Goal: Task Accomplishment & Management: Complete application form

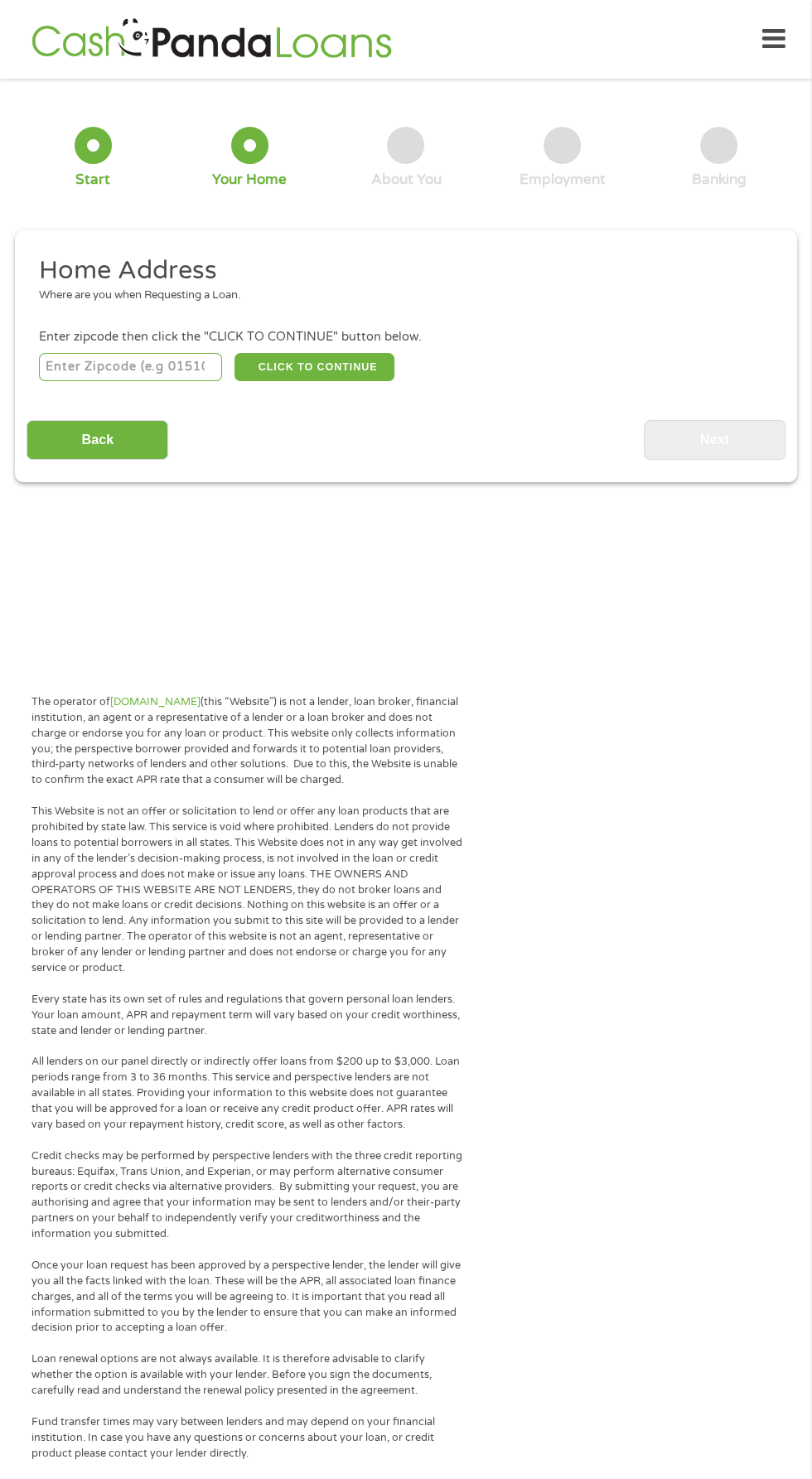
scroll to position [8, 0]
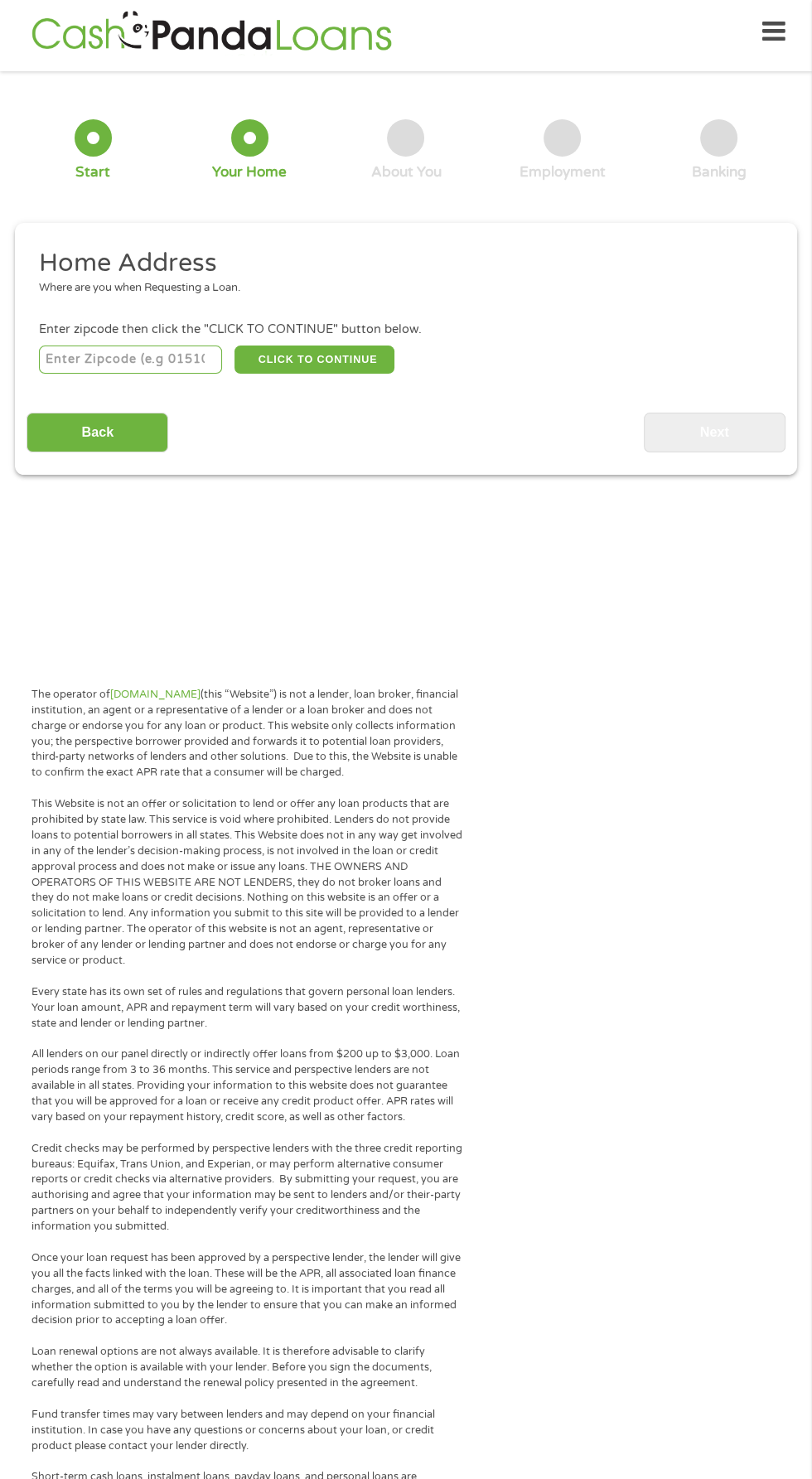
click at [128, 360] on input "number" at bounding box center [131, 359] width 184 height 28
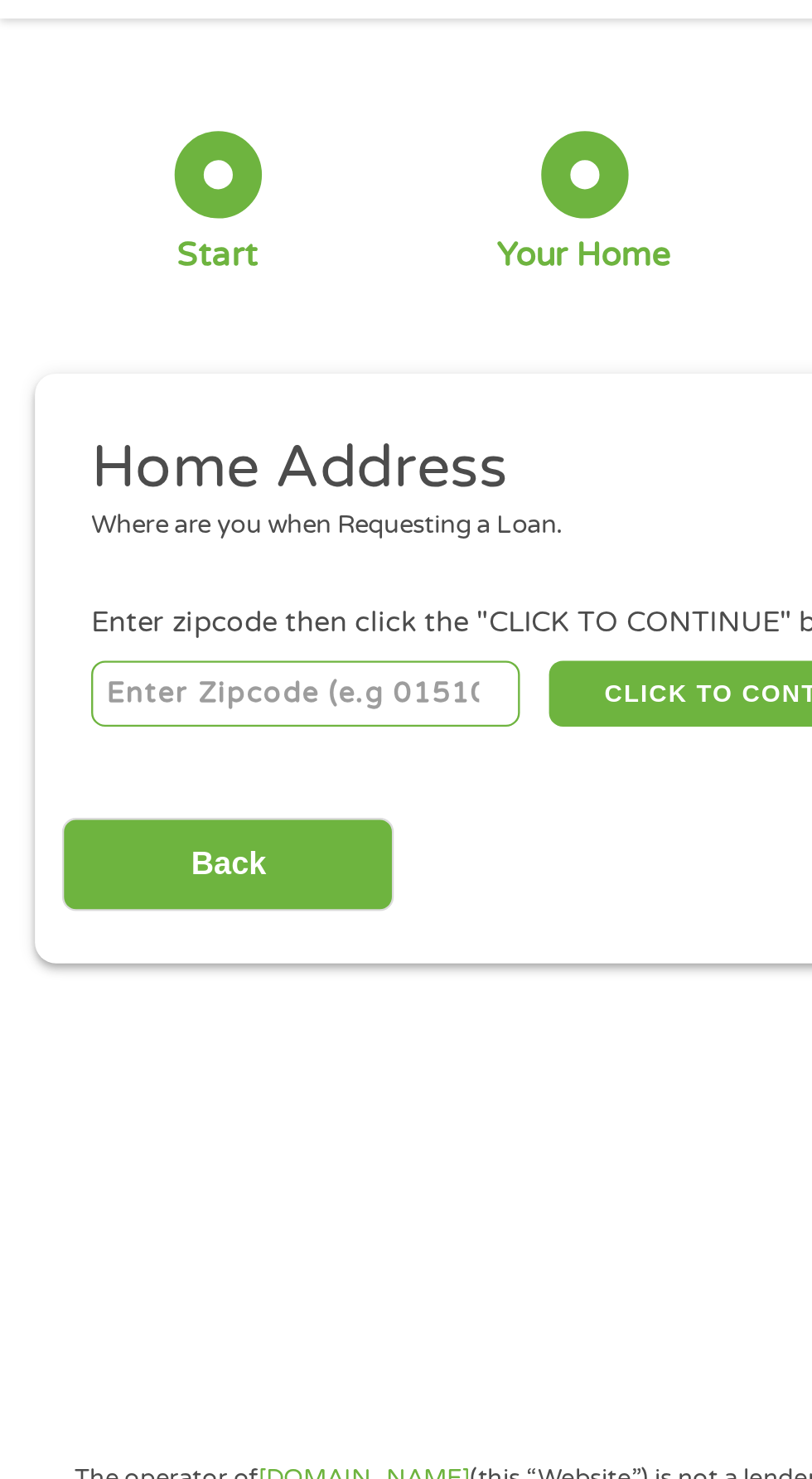
type input "52060"
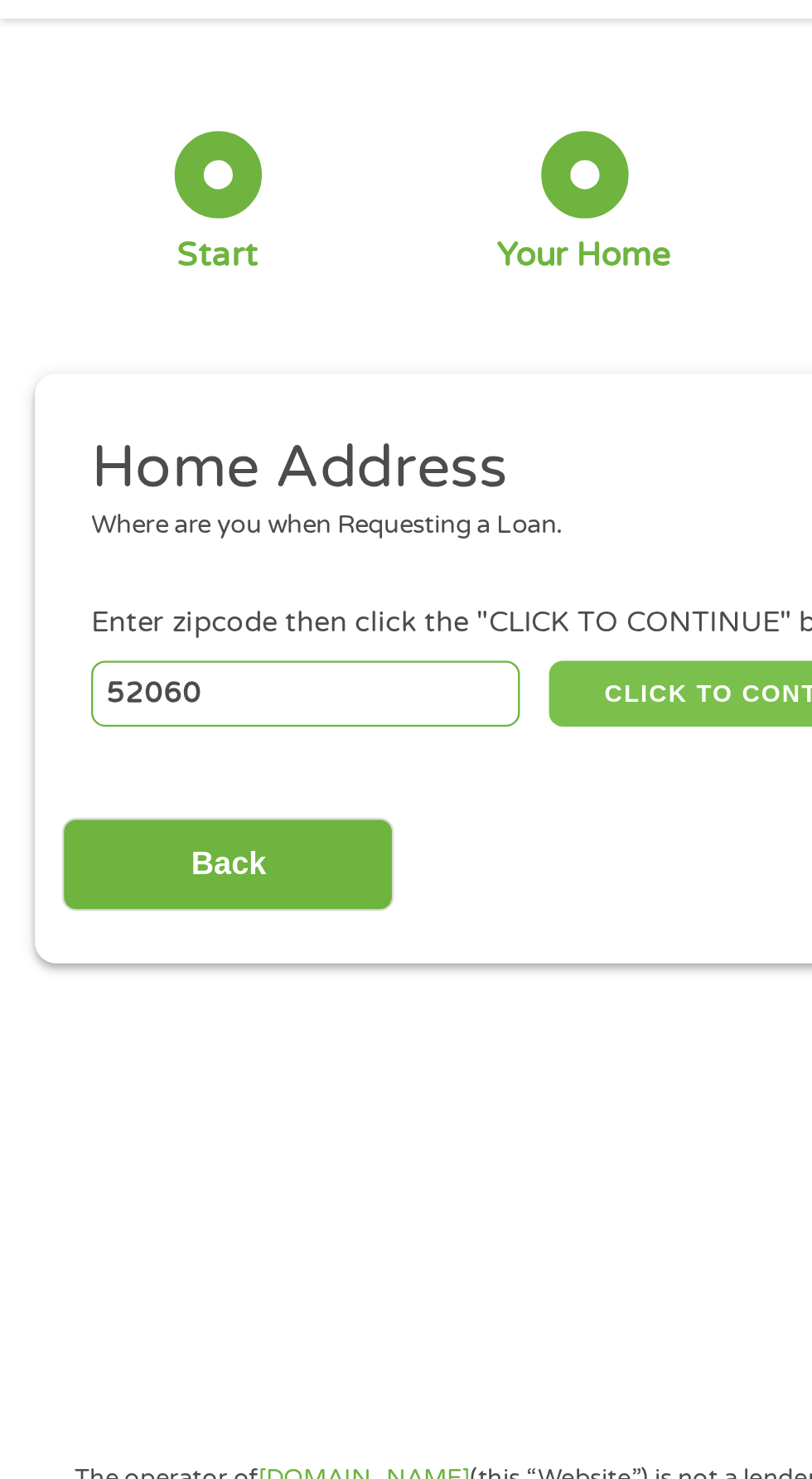
click at [311, 356] on button "CLICK TO CONTINUE" at bounding box center [315, 359] width 160 height 28
type input "52060"
type input "Maquoketa"
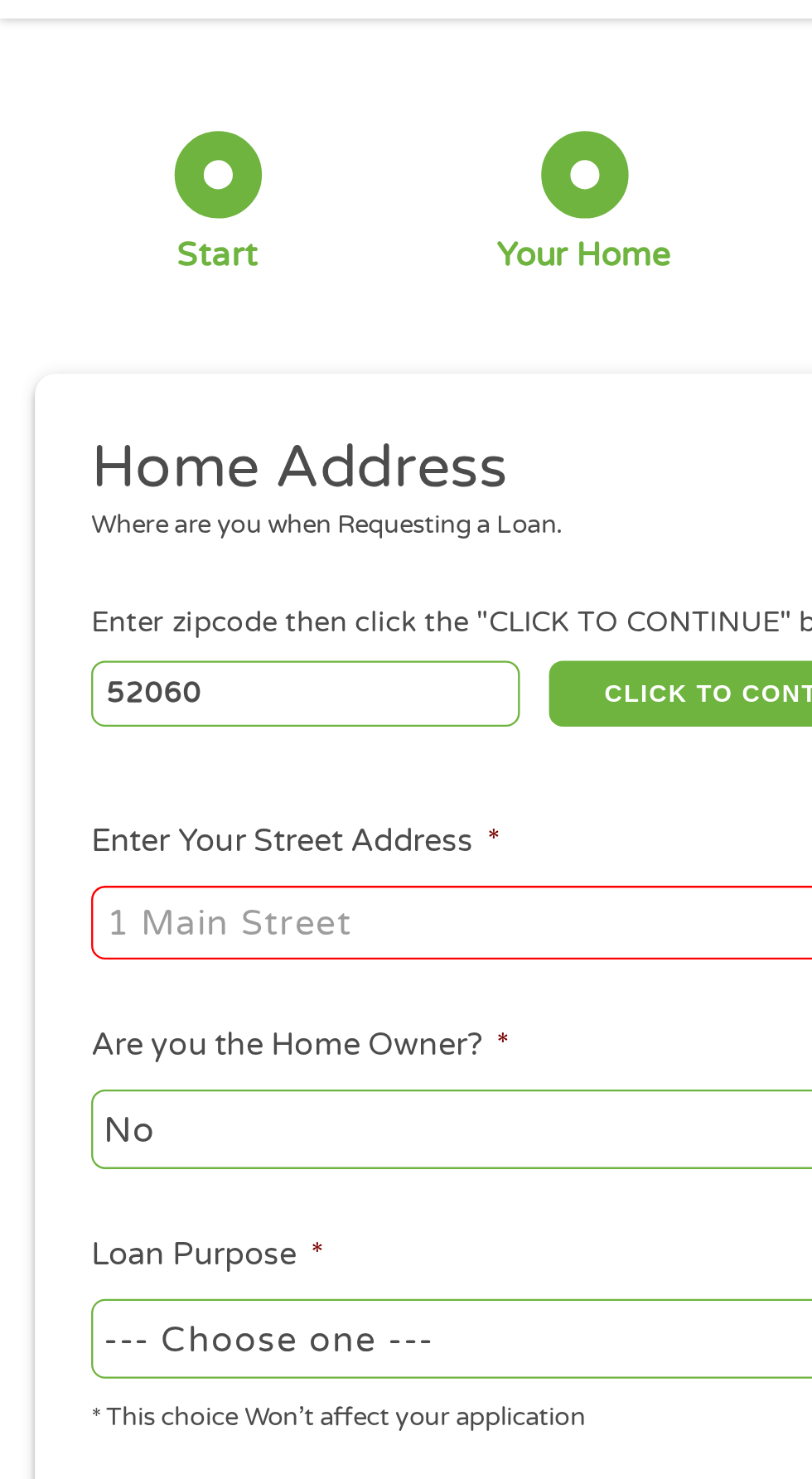
click at [247, 462] on input "Enter Your Street Address *" at bounding box center [217, 457] width 355 height 31
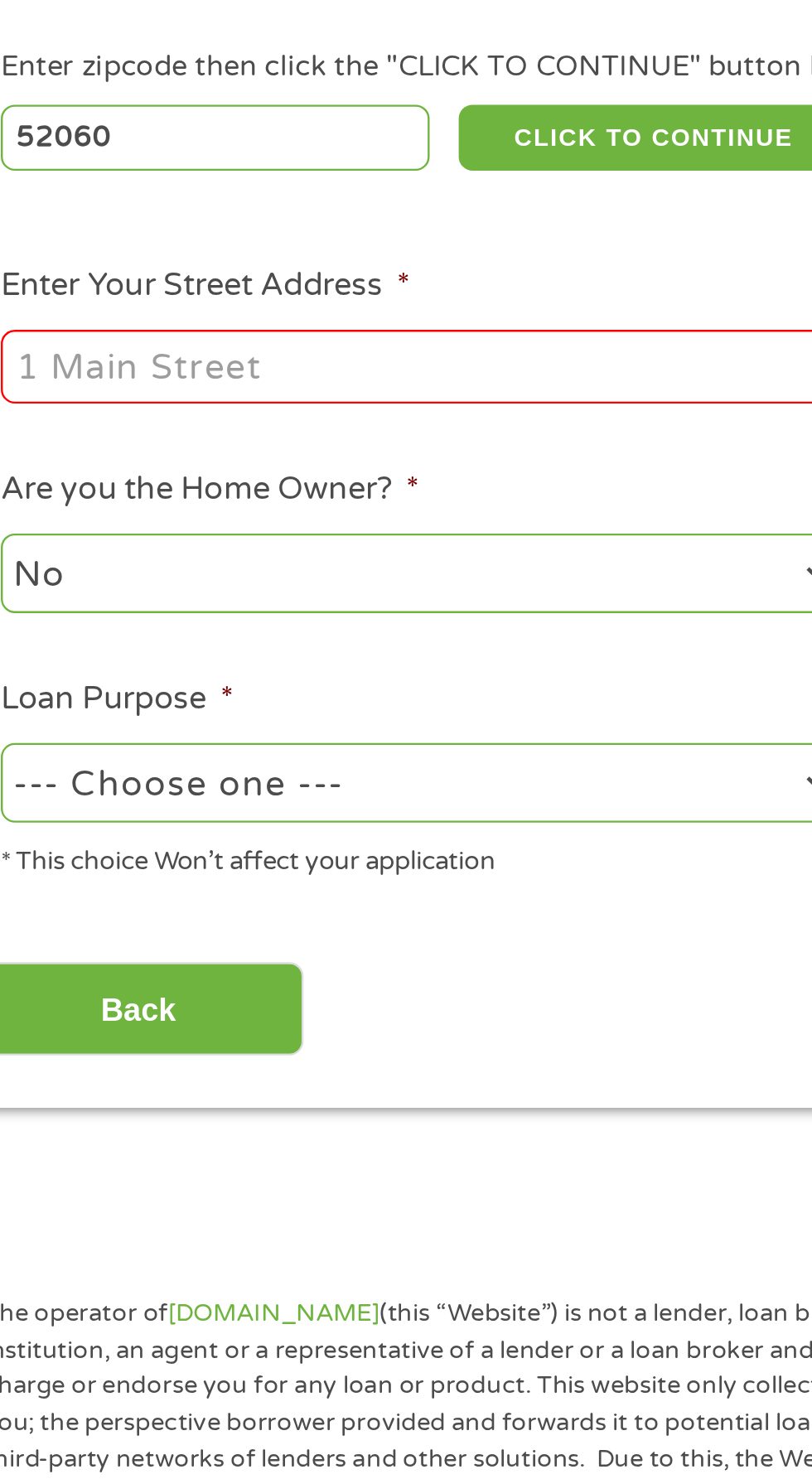
type input "[STREET_ADDRESS]"
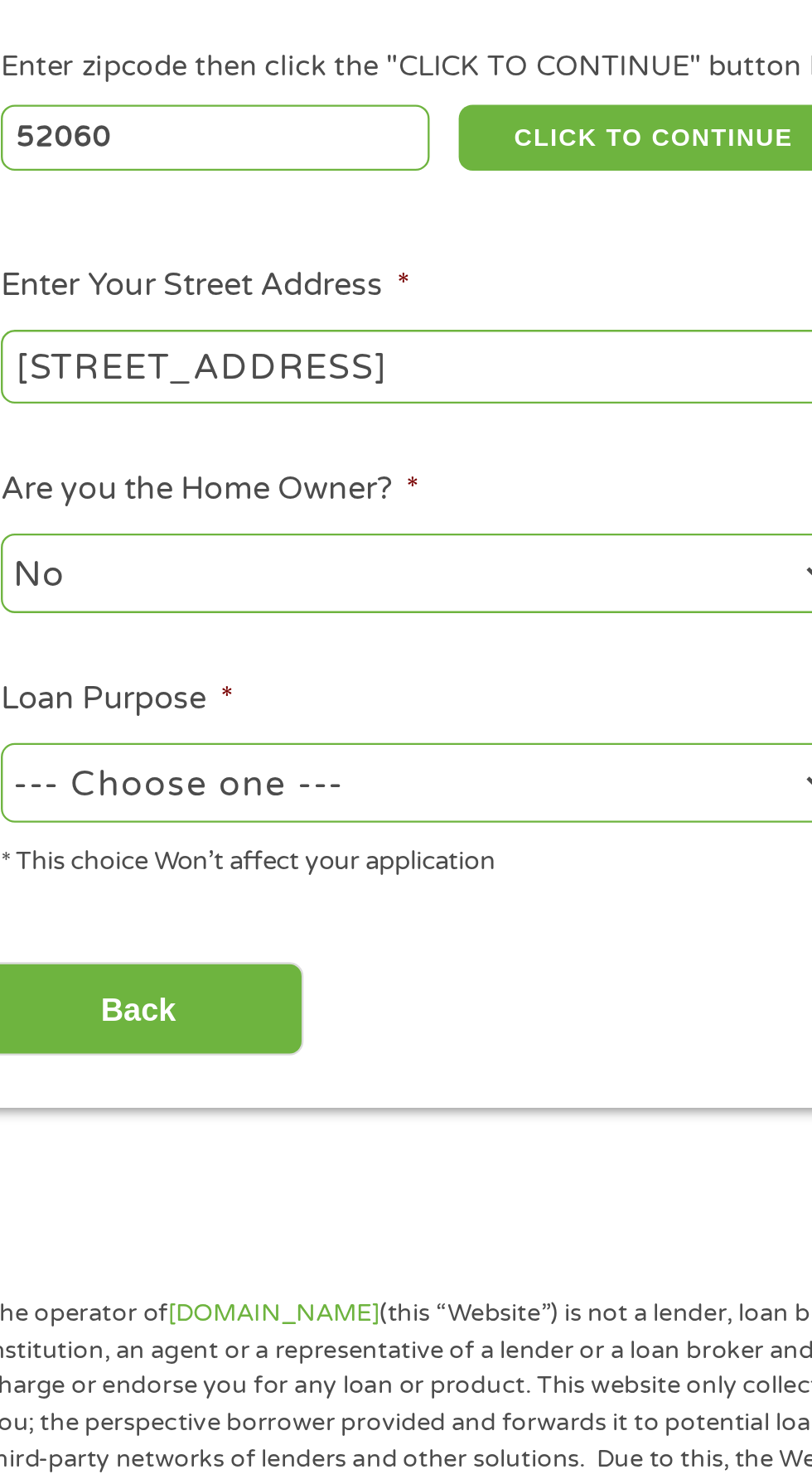
click at [283, 536] on select "No Yes" at bounding box center [217, 546] width 355 height 34
select select "yes"
click at [39, 530] on select "No Yes" at bounding box center [217, 546] width 355 height 34
click at [273, 636] on select "--- Choose one --- Pay Bills Debt Consolidation Home Improvement Major Purchase…" at bounding box center [217, 635] width 355 height 34
select select "shorttermcash"
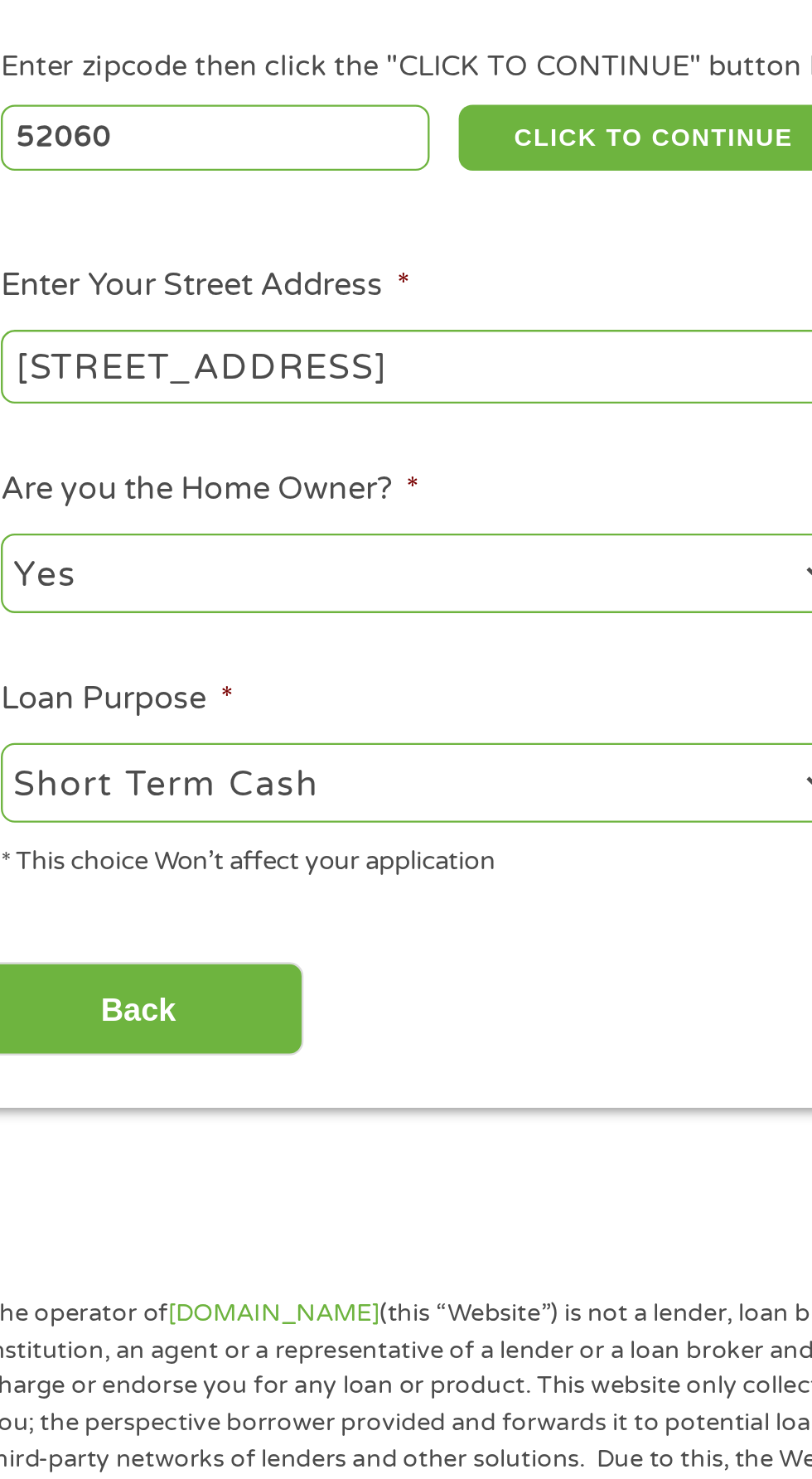
click at [39, 619] on select "--- Choose one --- Pay Bills Debt Consolidation Home Improvement Major Purchase…" at bounding box center [217, 635] width 355 height 34
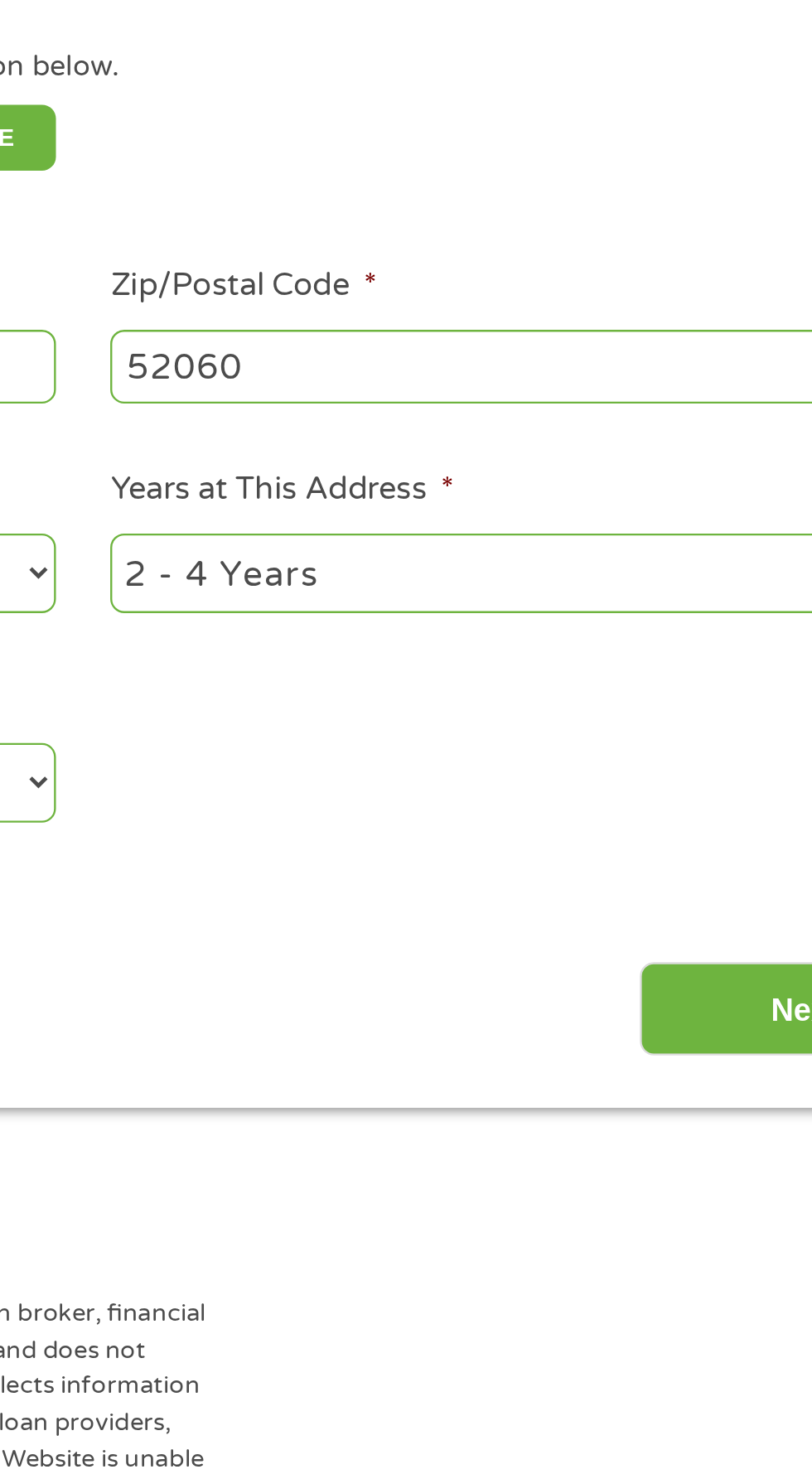
click at [633, 547] on select "1 Year or less 1 - 2 Years 2 - 4 Years Over 4 Years" at bounding box center [595, 546] width 355 height 34
select select "60months"
click at [417, 530] on select "1 Year or less 1 - 2 Years 2 - 4 Years Over 4 Years" at bounding box center [595, 546] width 355 height 34
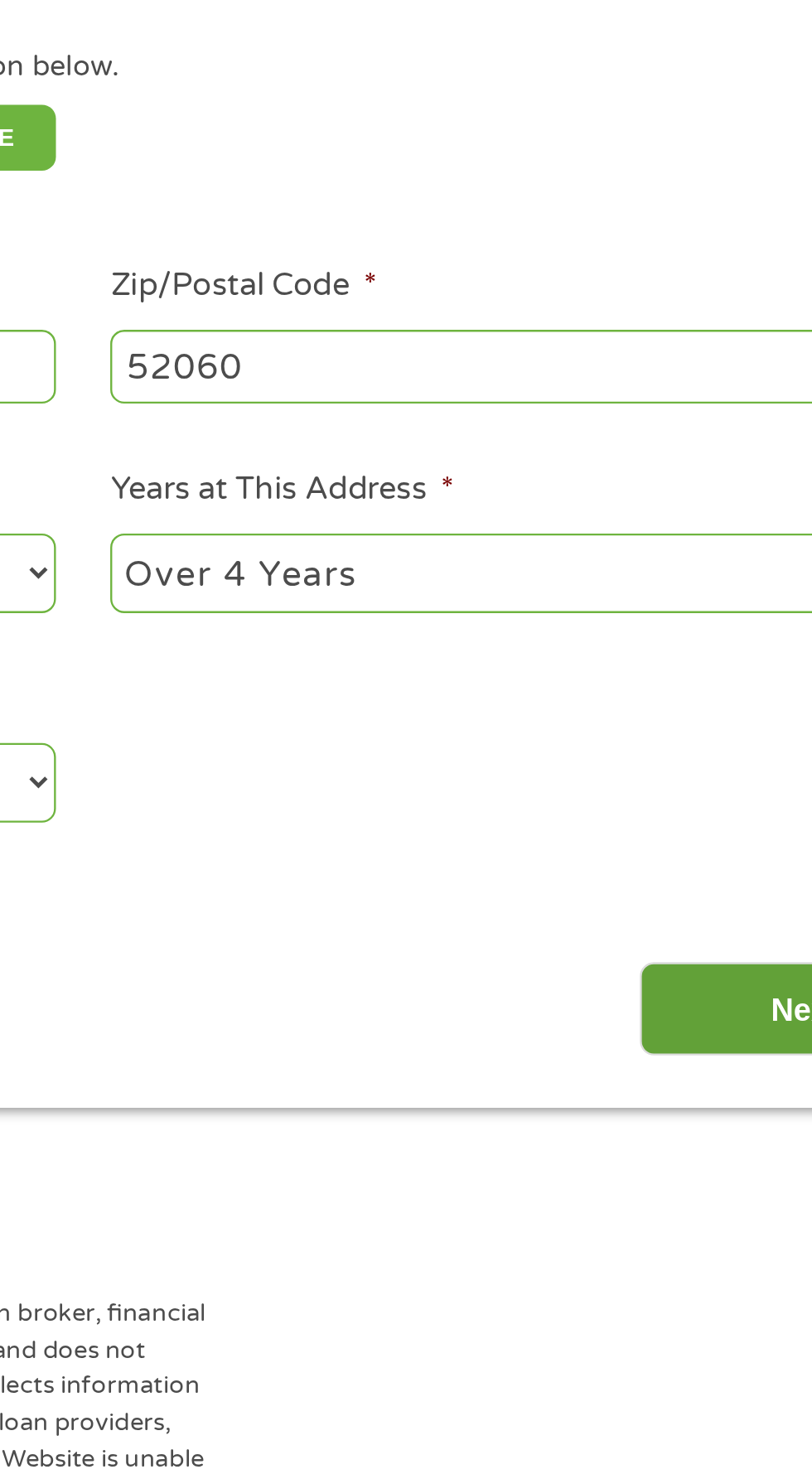
click at [691, 738] on input "Next" at bounding box center [714, 732] width 142 height 41
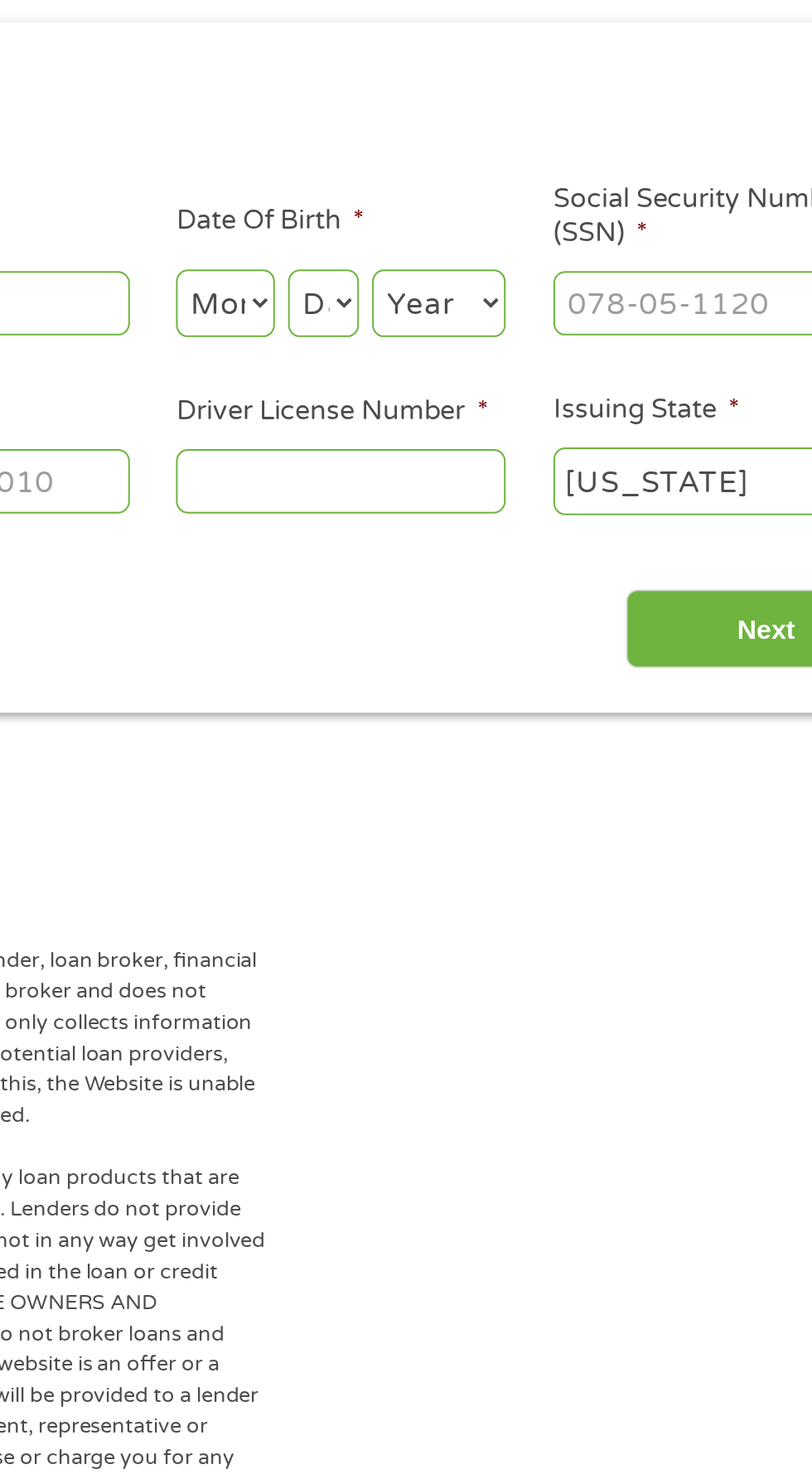
scroll to position [0, 0]
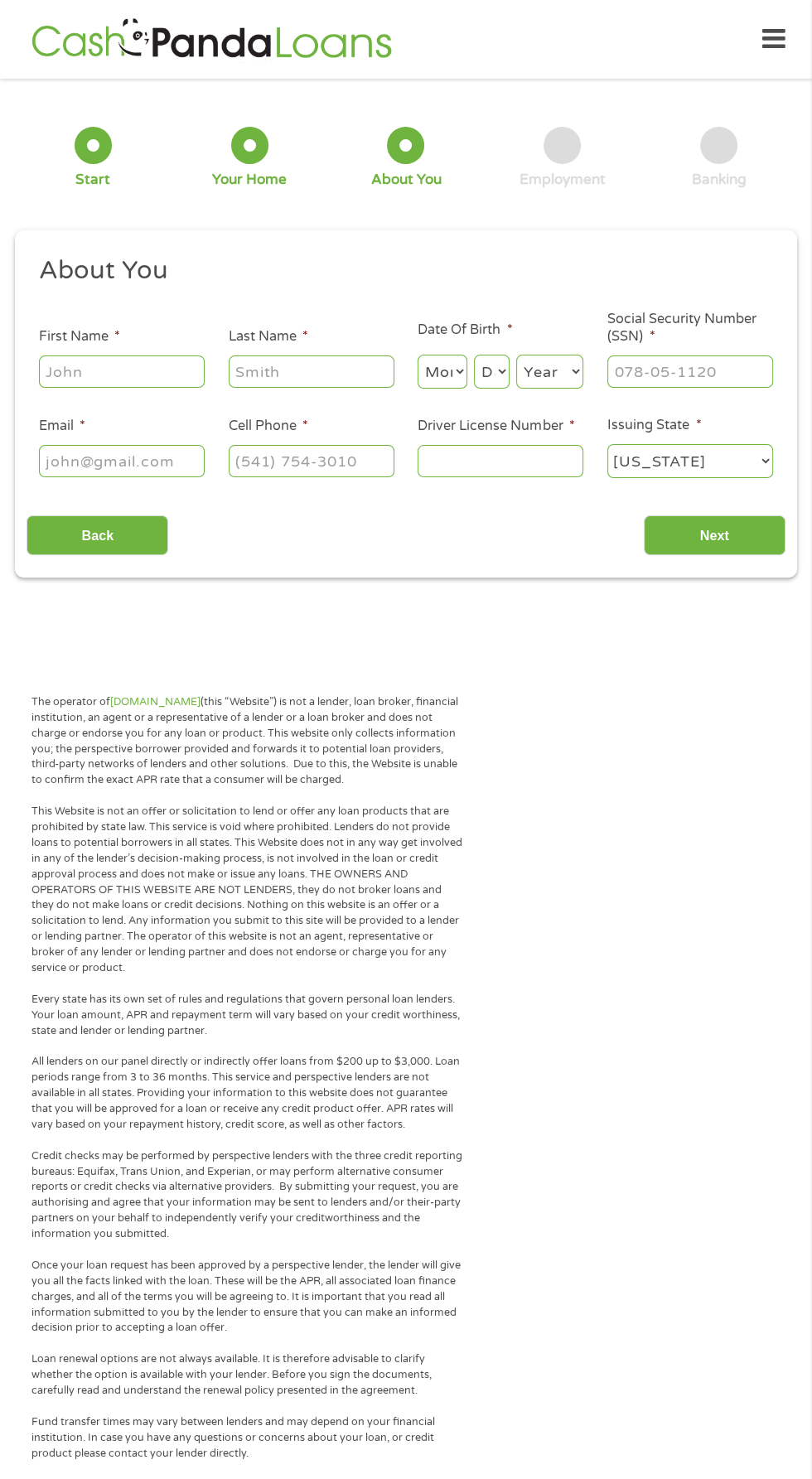
click at [113, 375] on input "First Name *" at bounding box center [122, 371] width 166 height 31
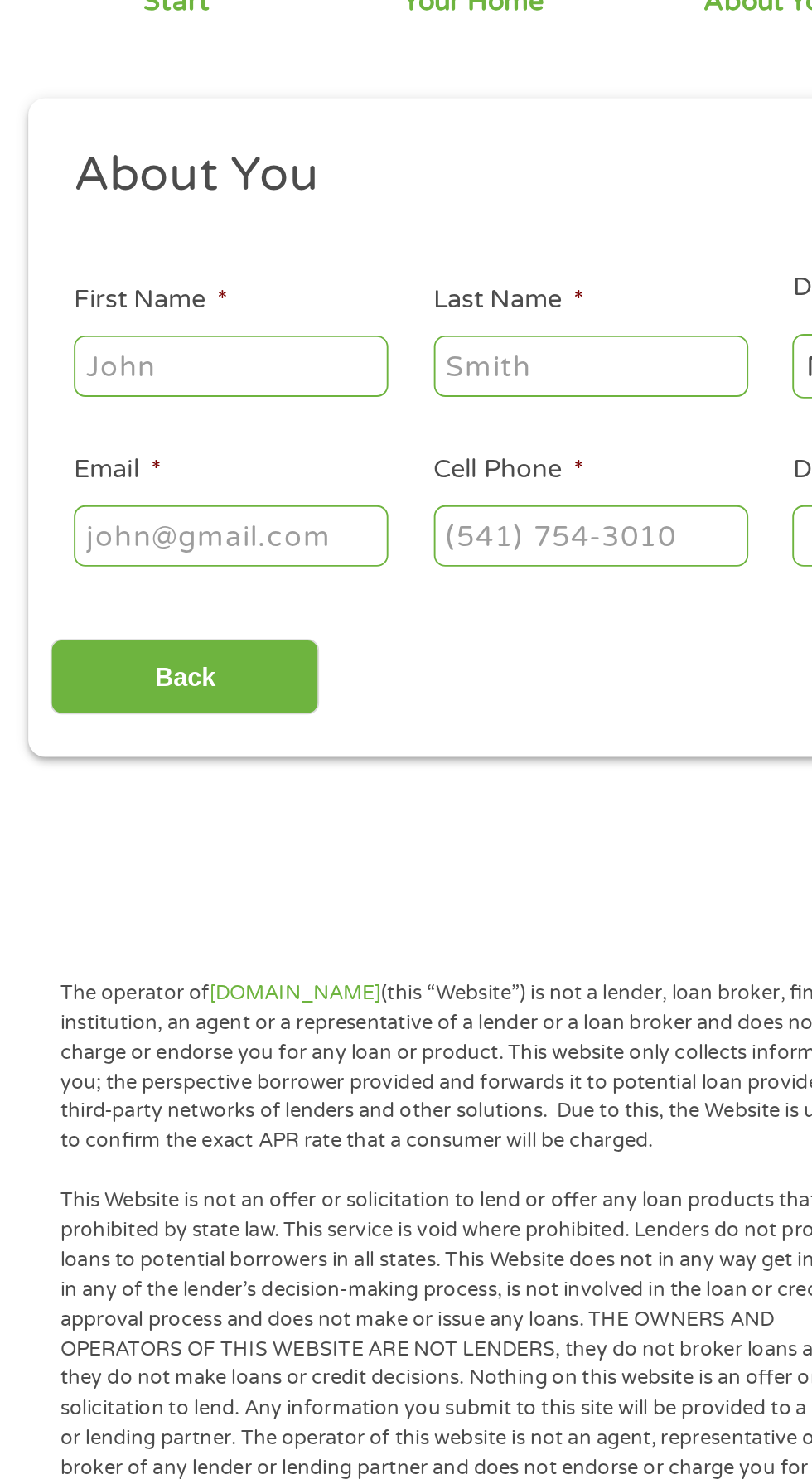
type input "[PERSON_NAME]"
type input "[EMAIL_ADDRESS][DOMAIN_NAME]"
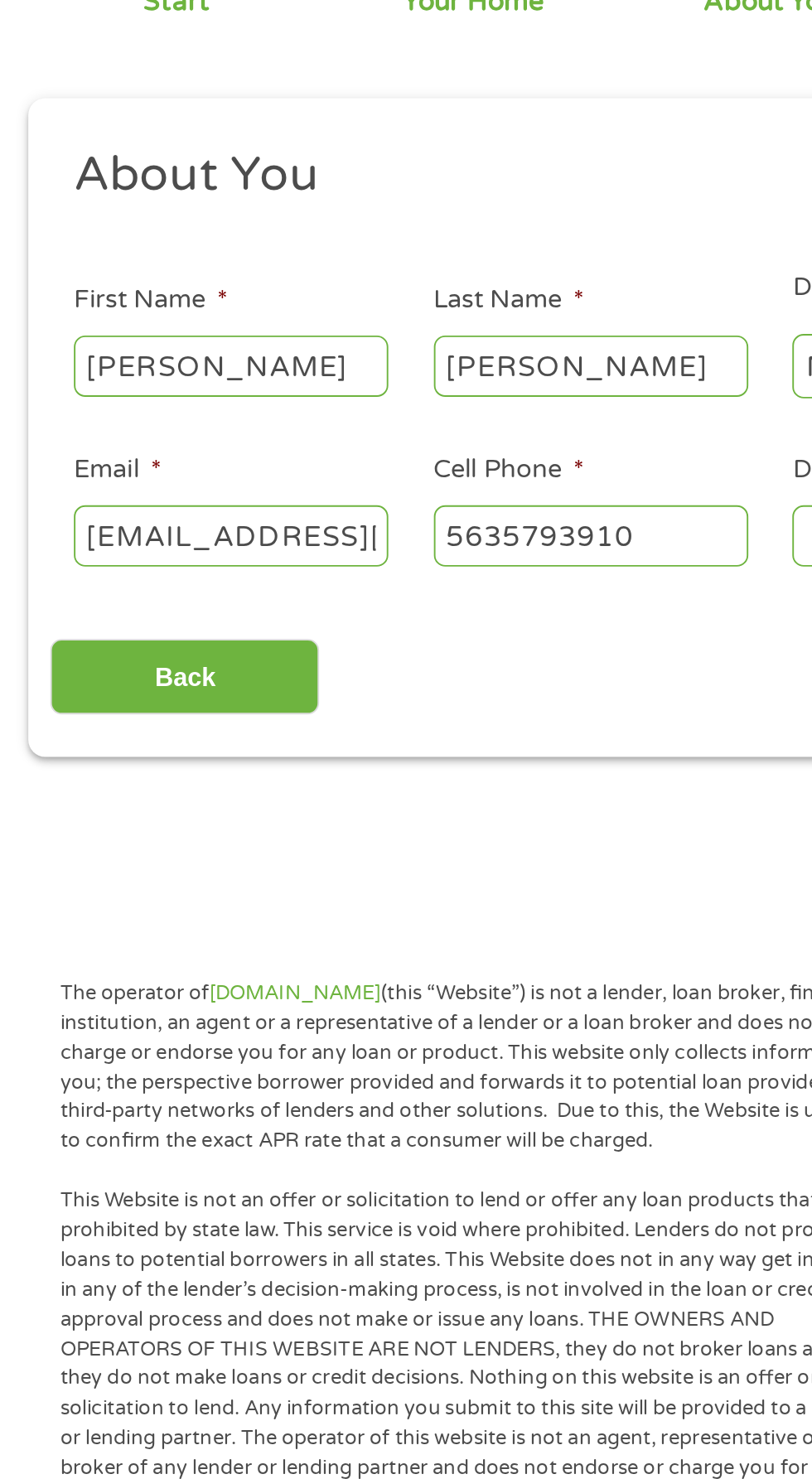
type input "[PHONE_NUMBER]"
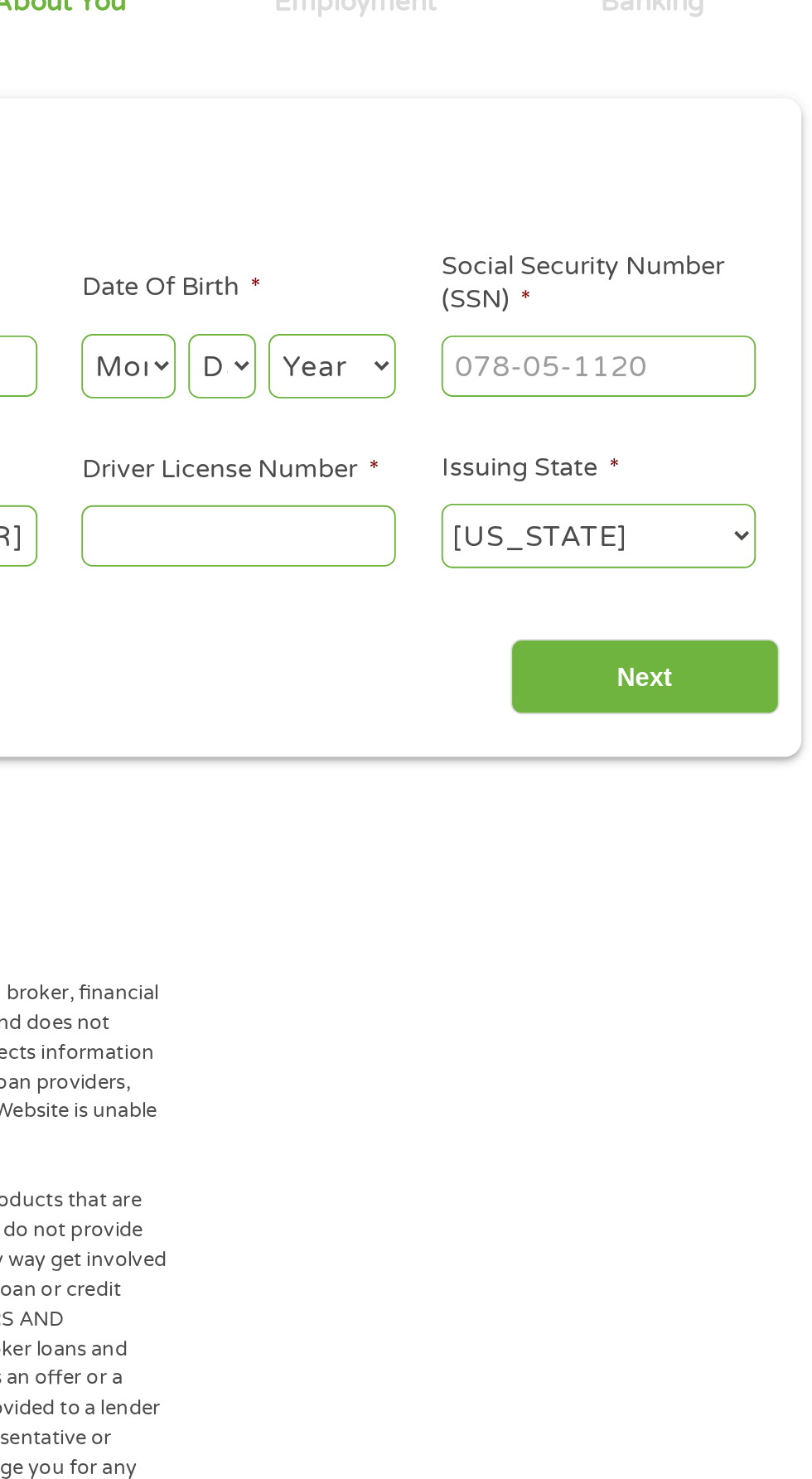
click at [513, 458] on input "Driver License Number *" at bounding box center [500, 460] width 166 height 31
type input "1"
type input "147AC4554"
click at [650, 369] on input "Social Security Number (SSN) *" at bounding box center [690, 371] width 166 height 31
type input "228-27-4794"
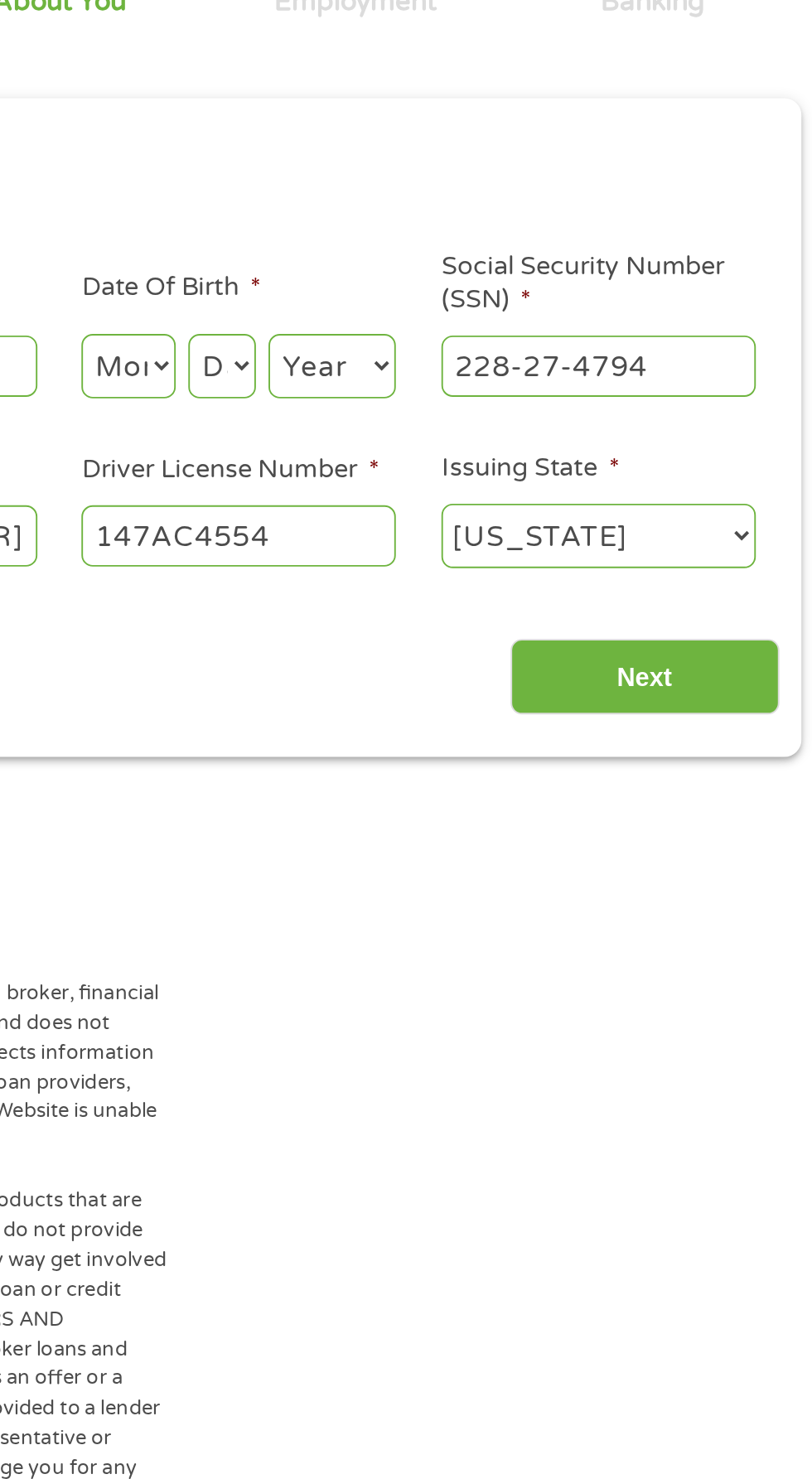
click at [448, 374] on select "Month 1 2 3 4 5 6 7 8 9 10 11 12" at bounding box center [442, 372] width 49 height 34
select select "5"
click at [417, 356] on select "Month 1 2 3 4 5 6 7 8 9 10 11 12" at bounding box center [442, 372] width 49 height 34
click at [500, 385] on select "Day 1 2 3 4 5 6 7 8 9 10 11 12 13 14 15 16 17 18 19 20 21 22 23 24 25 26 27 28 …" at bounding box center [491, 372] width 36 height 34
select select "22"
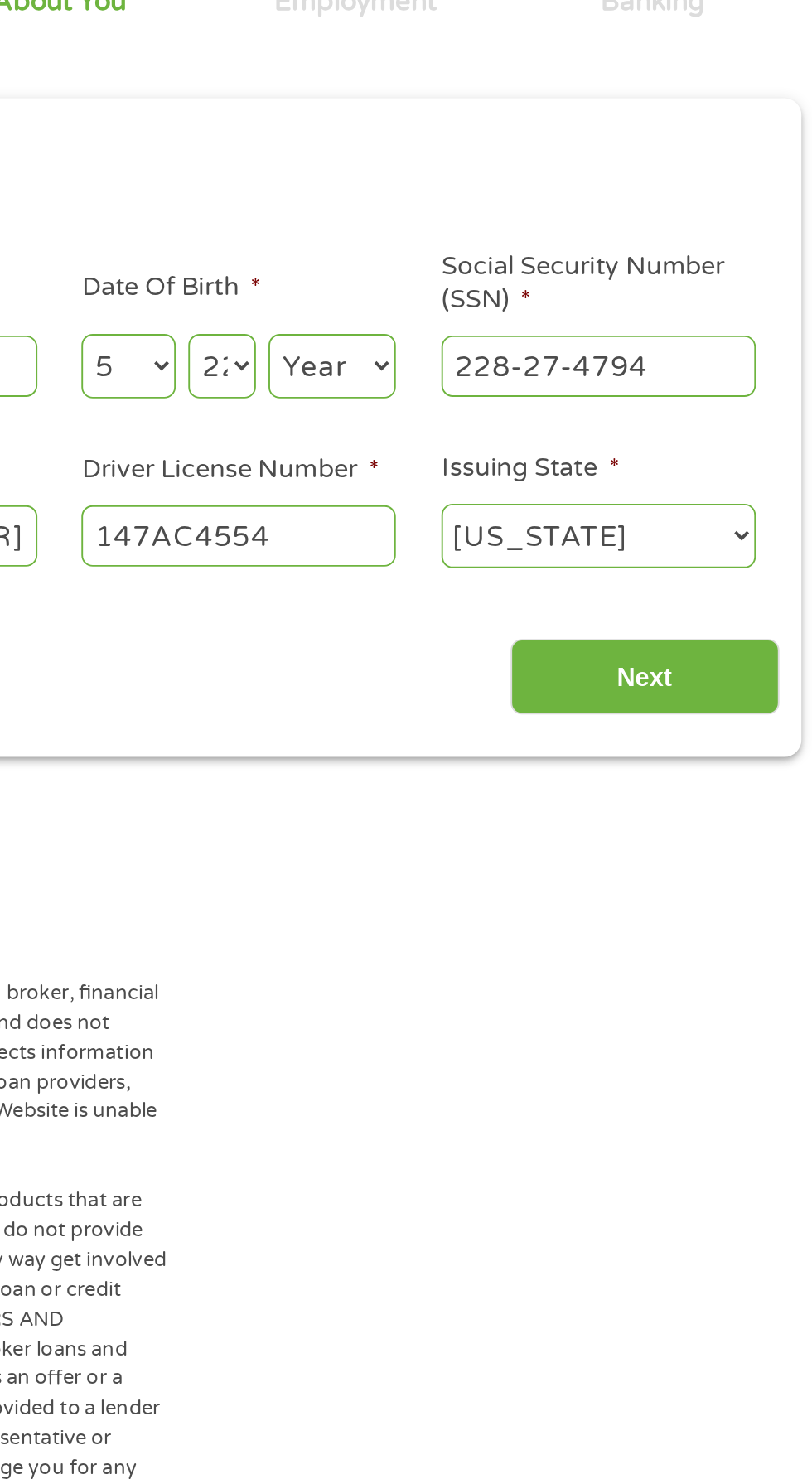
click at [474, 356] on select "Day 1 2 3 4 5 6 7 8 9 10 11 12 13 14 15 16 17 18 19 20 21 22 23 24 25 26 27 28 …" at bounding box center [491, 372] width 36 height 34
click at [559, 367] on select "Year [DATE] 2006 2005 2004 2003 2002 2001 2000 1999 1998 1997 1996 1995 1994 19…" at bounding box center [549, 372] width 67 height 34
select select "1978"
click at [516, 356] on select "Year [DATE] 2006 2005 2004 2003 2002 2001 2000 1999 1998 1997 1996 1995 1994 19…" at bounding box center [549, 372] width 67 height 34
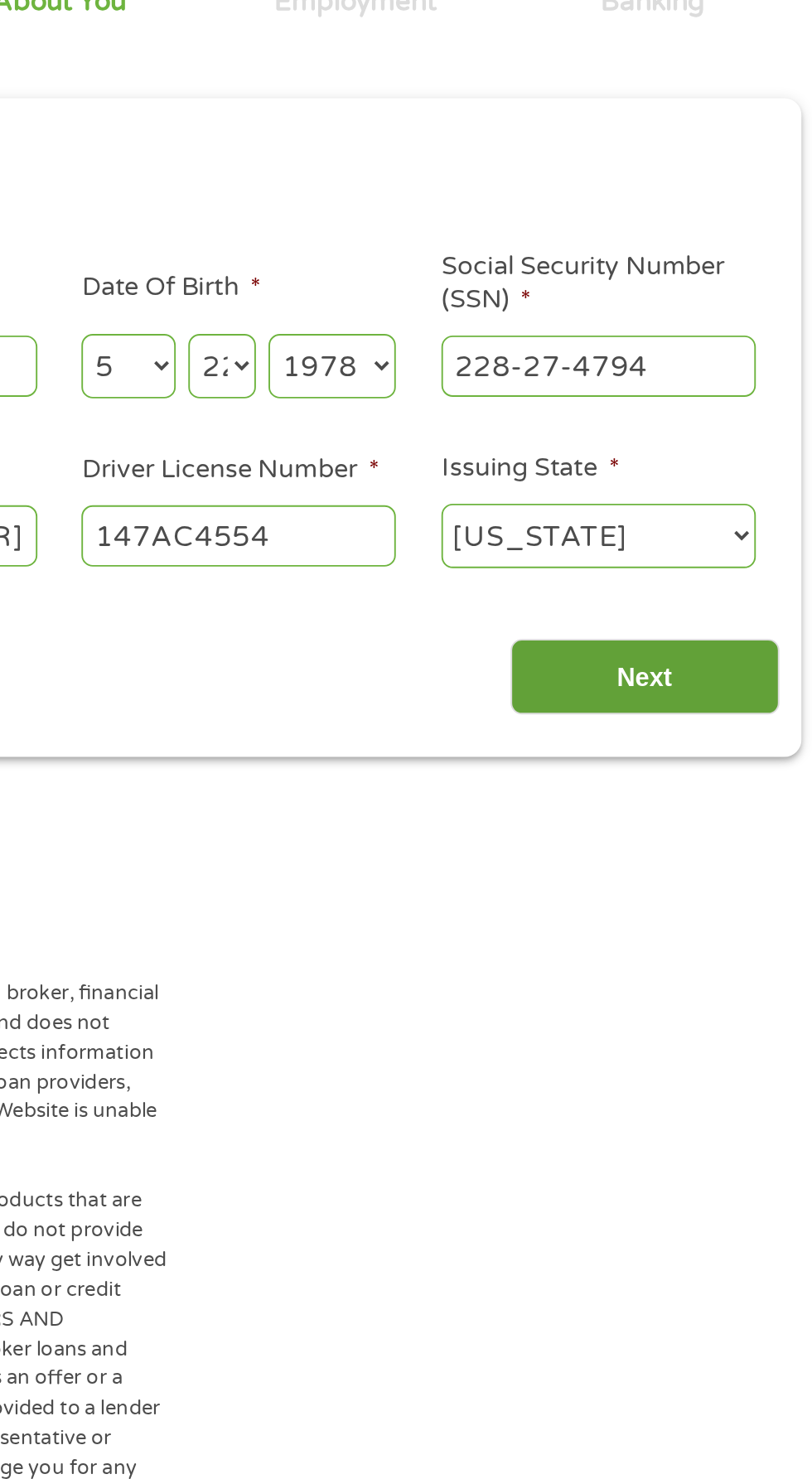
click at [736, 527] on input "Next" at bounding box center [714, 536] width 142 height 41
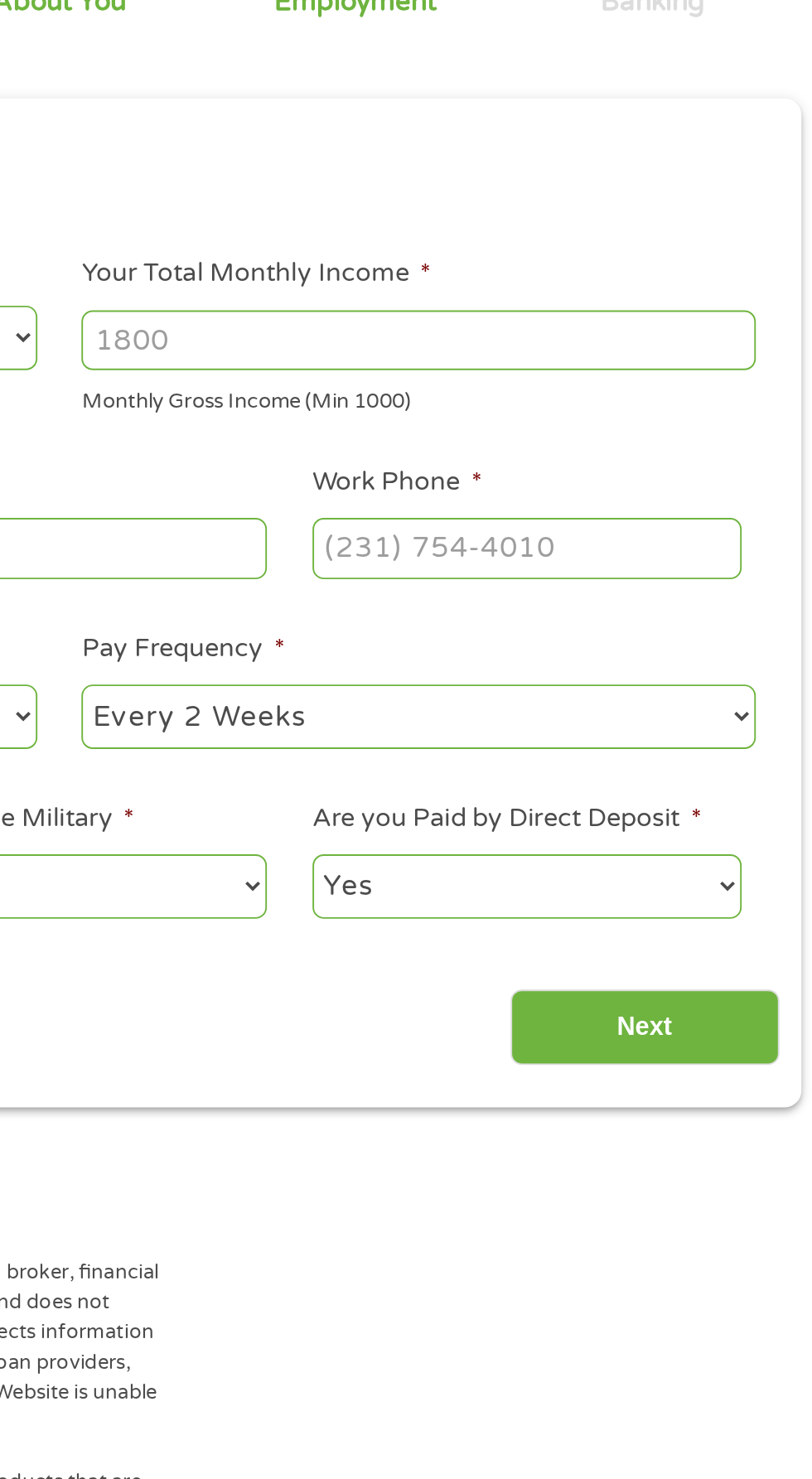
scroll to position [8, 0]
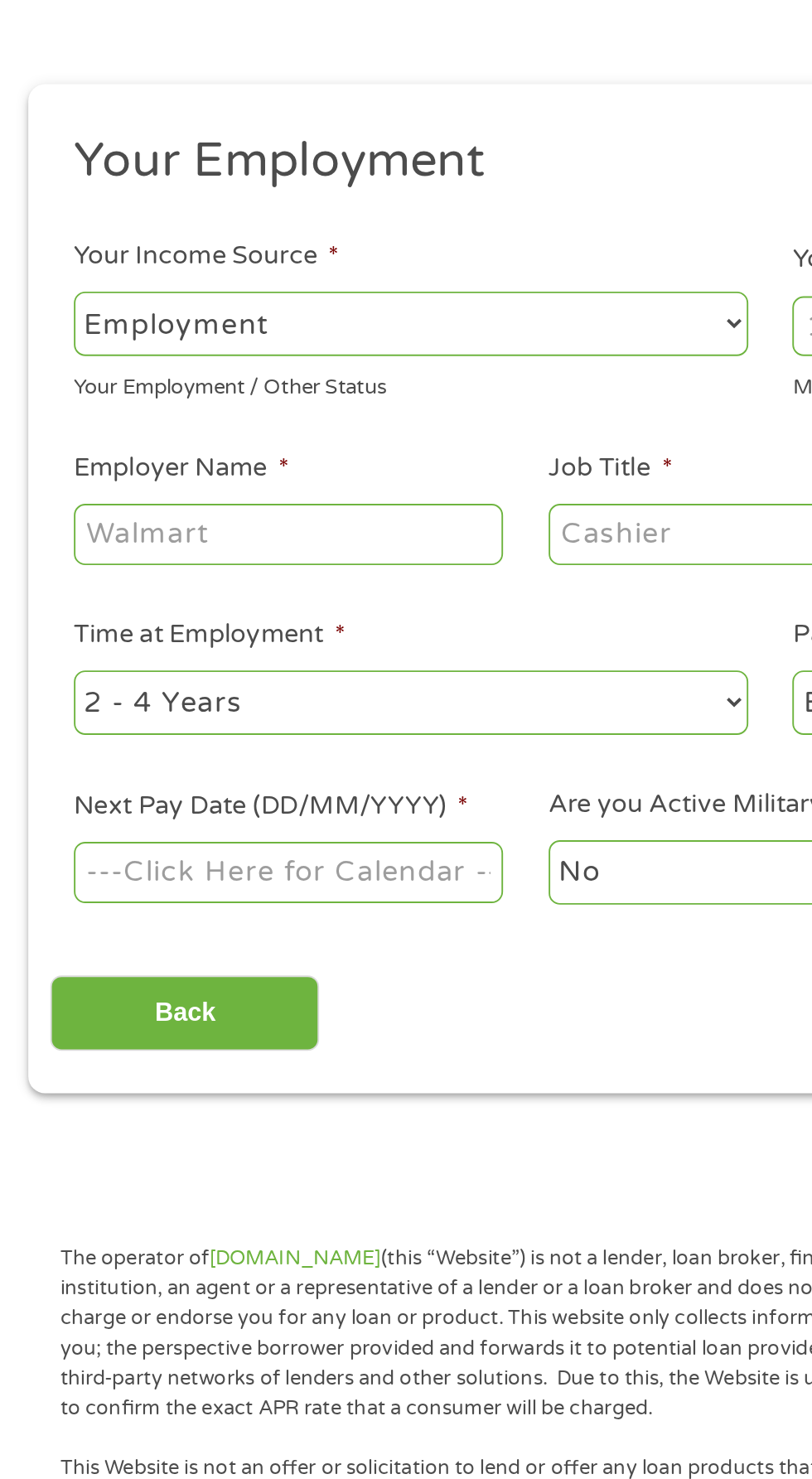
click at [181, 454] on input "Employer Name *" at bounding box center [152, 459] width 226 height 31
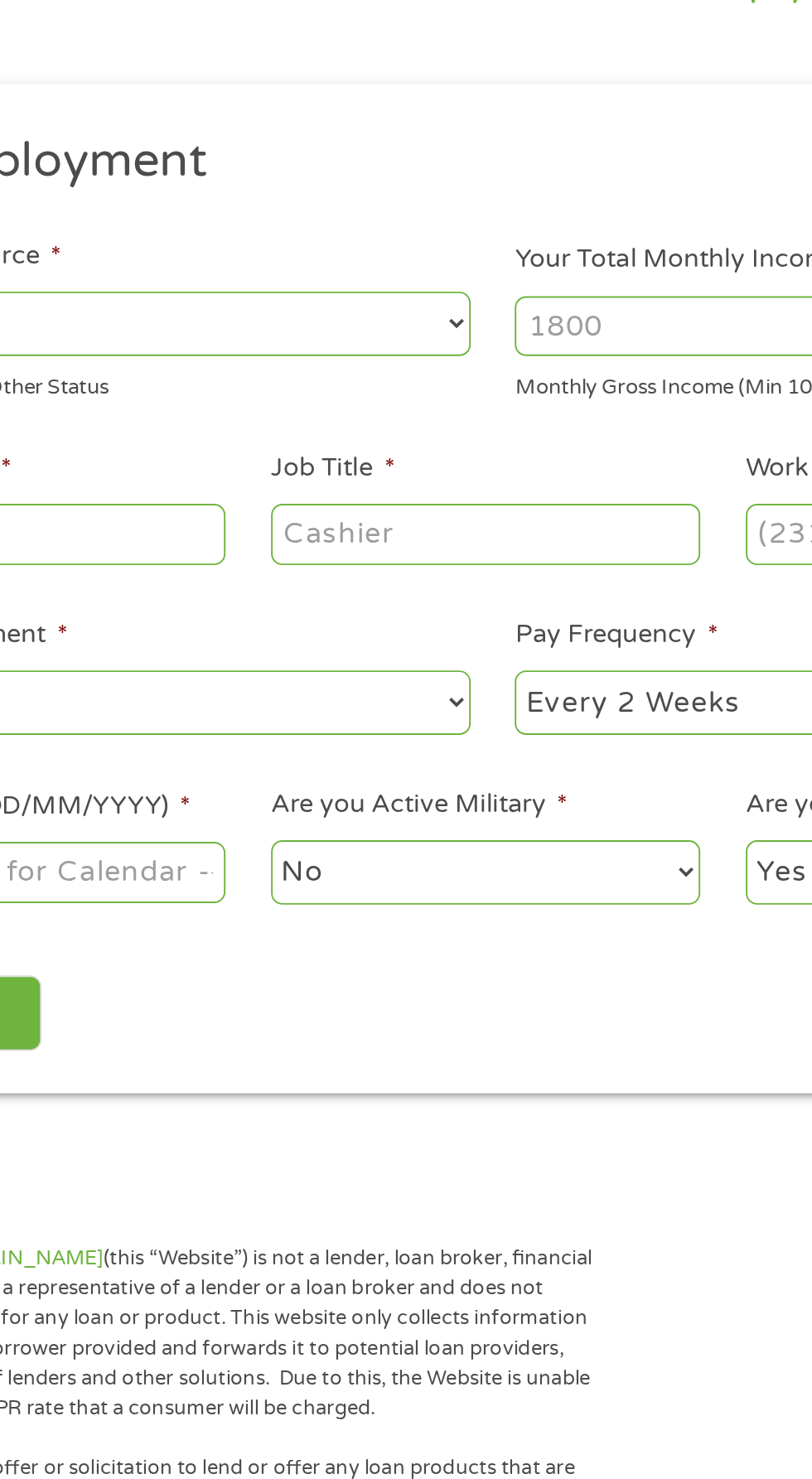
type input "Husco"
click at [431, 458] on input "Job Title *" at bounding box center [402, 459] width 226 height 31
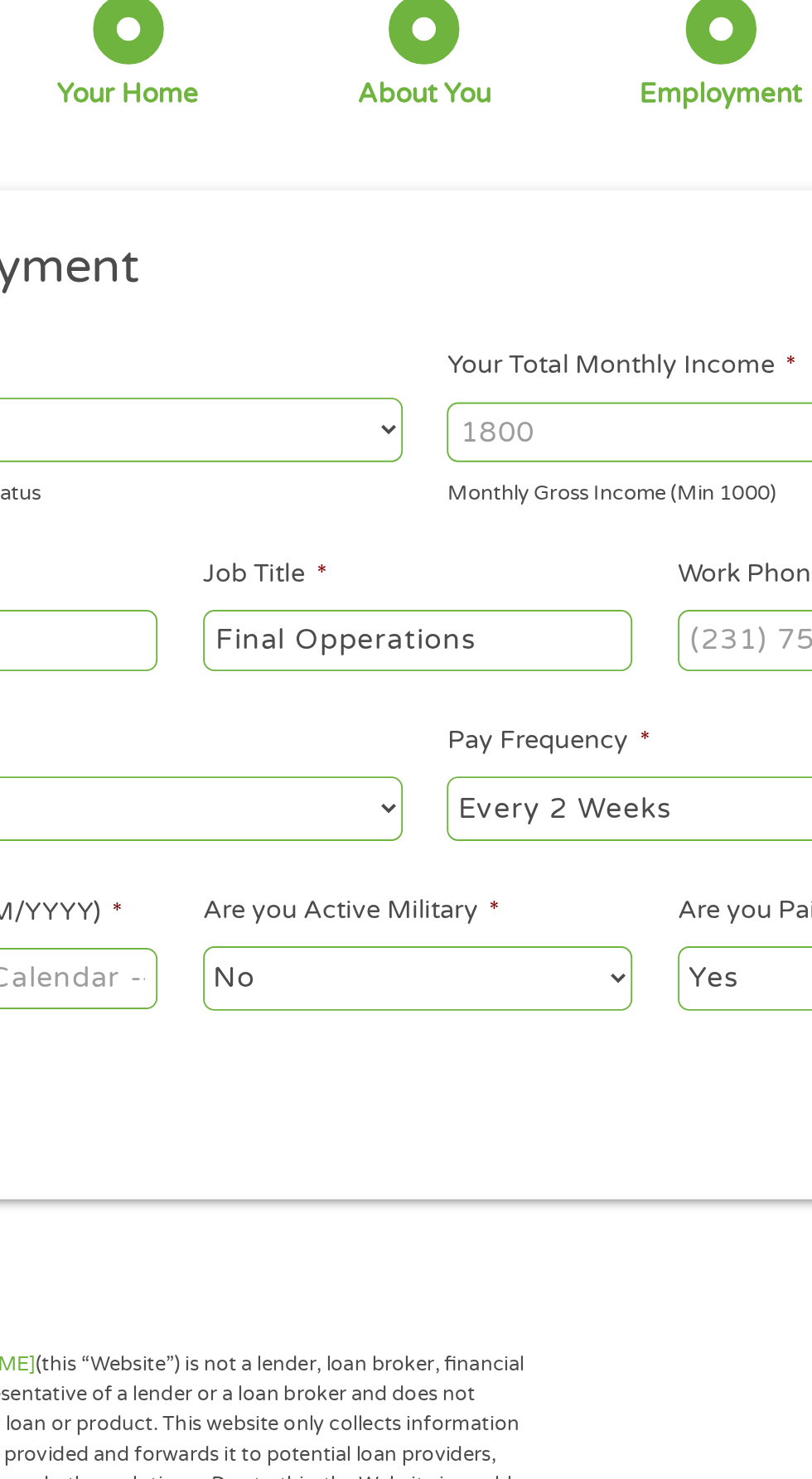
type input "Final Opperations"
click at [497, 348] on input "Your Total Monthly Income *" at bounding box center [595, 350] width 355 height 31
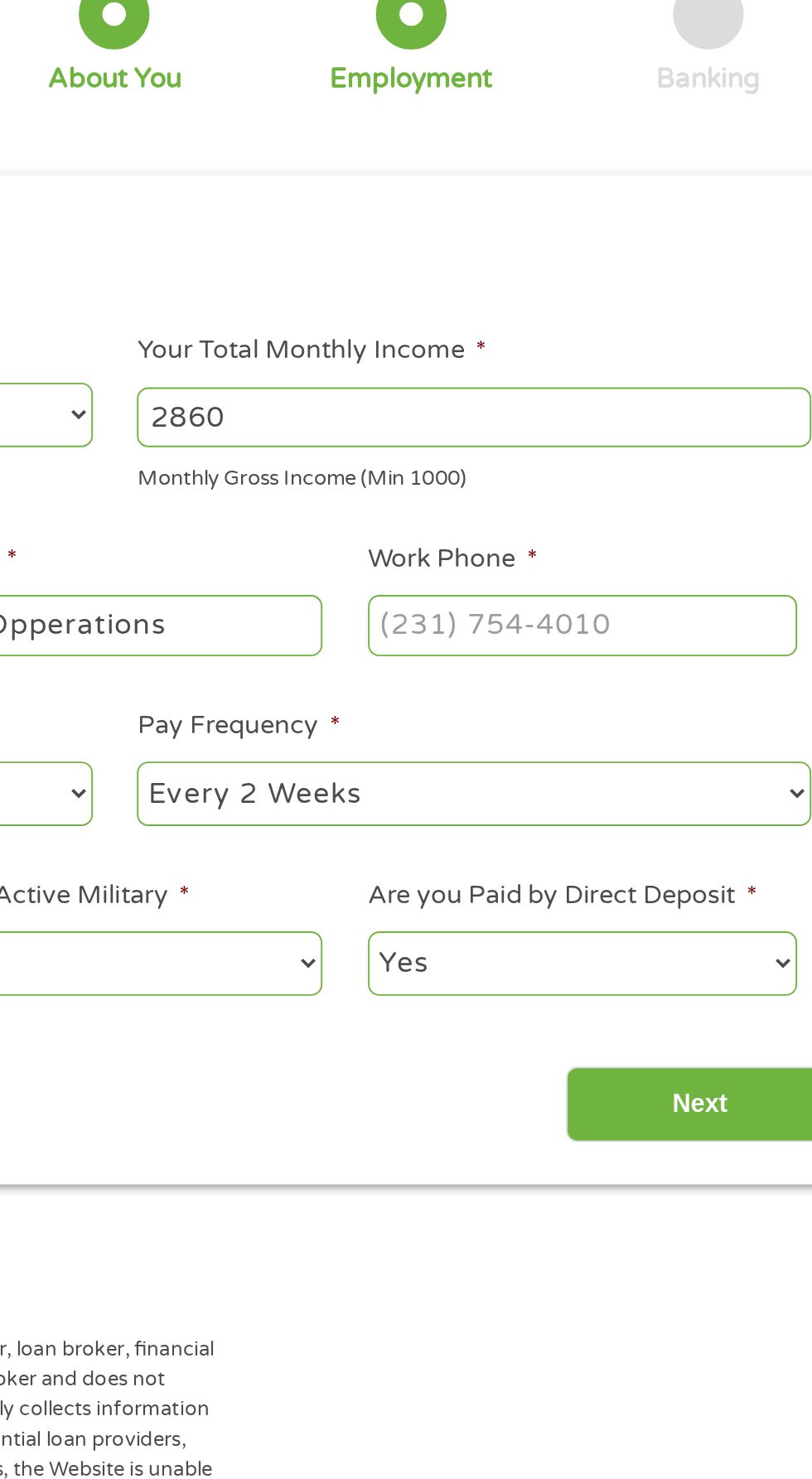
type input "2860"
click at [689, 454] on input "Work Phone *" at bounding box center [652, 459] width 226 height 31
type input "[PHONE_NUMBER]"
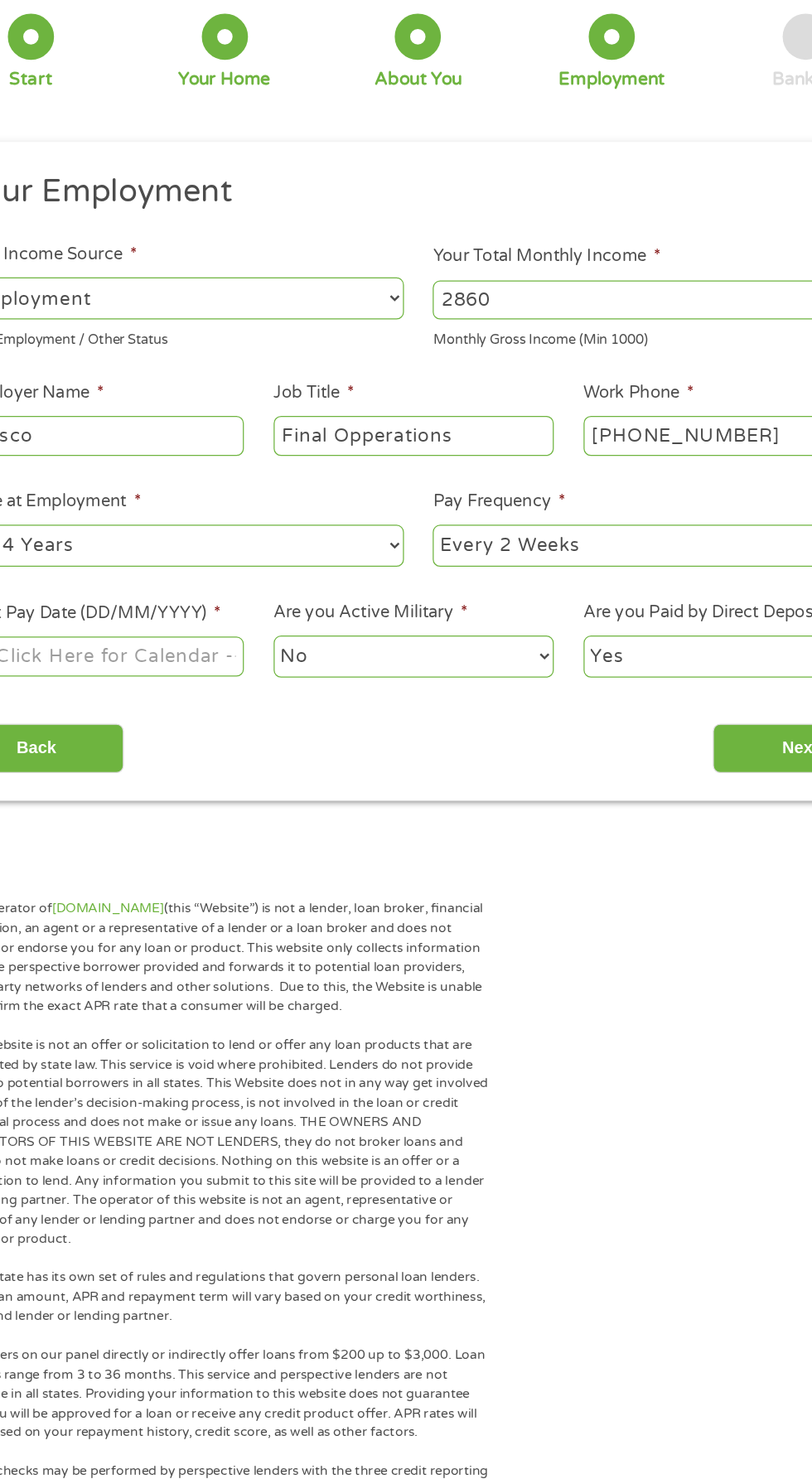
click at [524, 551] on select "--- Choose one --- Every 2 Weeks Every Week Monthly Semi-Monthly" at bounding box center [595, 549] width 355 height 34
select select "weekly"
click at [417, 532] on select "--- Choose one --- Every 2 Weeks Every Week Monthly Semi-Monthly" at bounding box center [595, 549] width 355 height 34
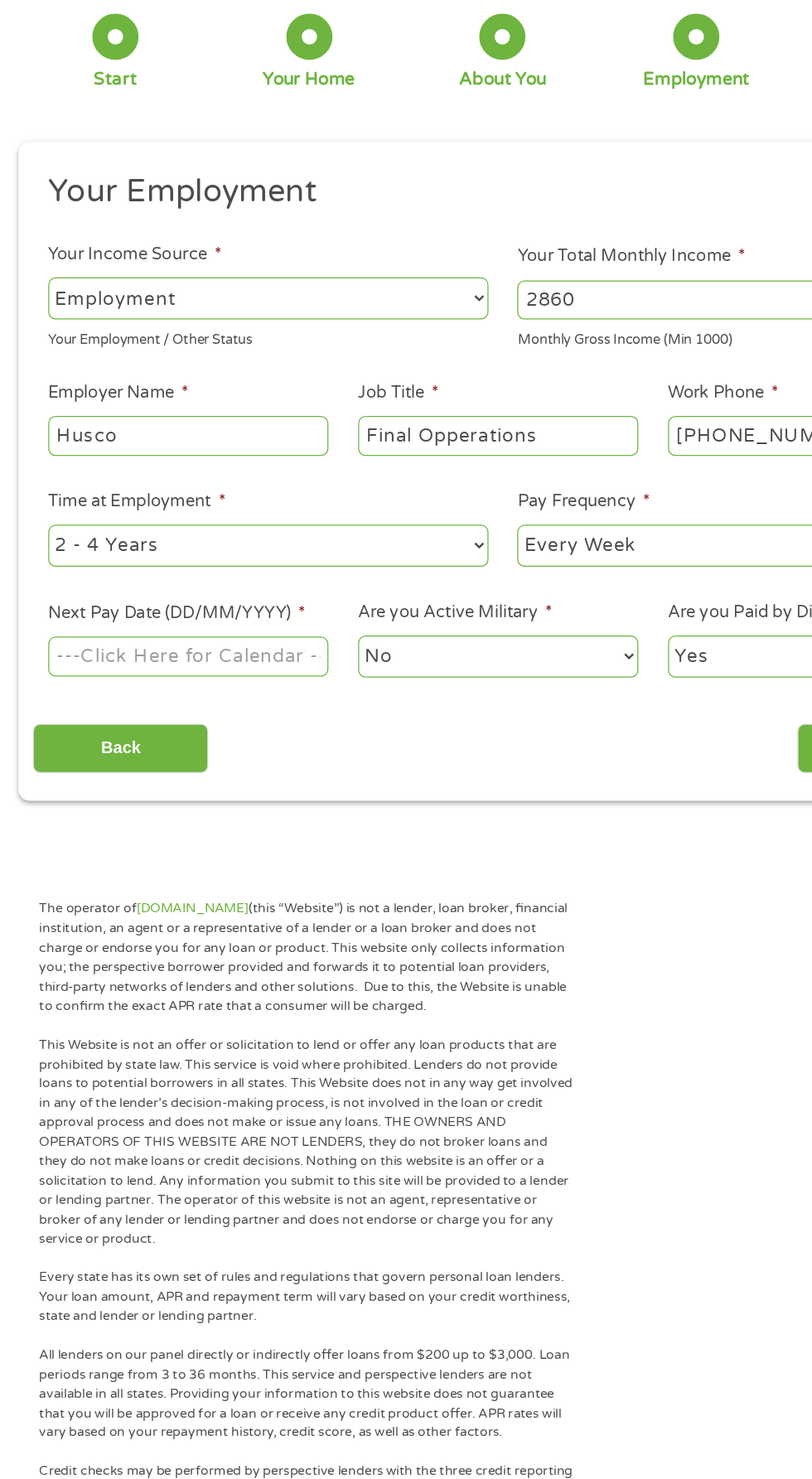
click at [219, 640] on body "Home Get Loan Offer How it works FAQs Blog Cash Loans Quick Loans Online Loans …" at bounding box center [406, 1254] width 812 height 2525
click at [208, 640] on input "Next Pay Date (DD/MM/YYYY) *" at bounding box center [152, 638] width 226 height 31
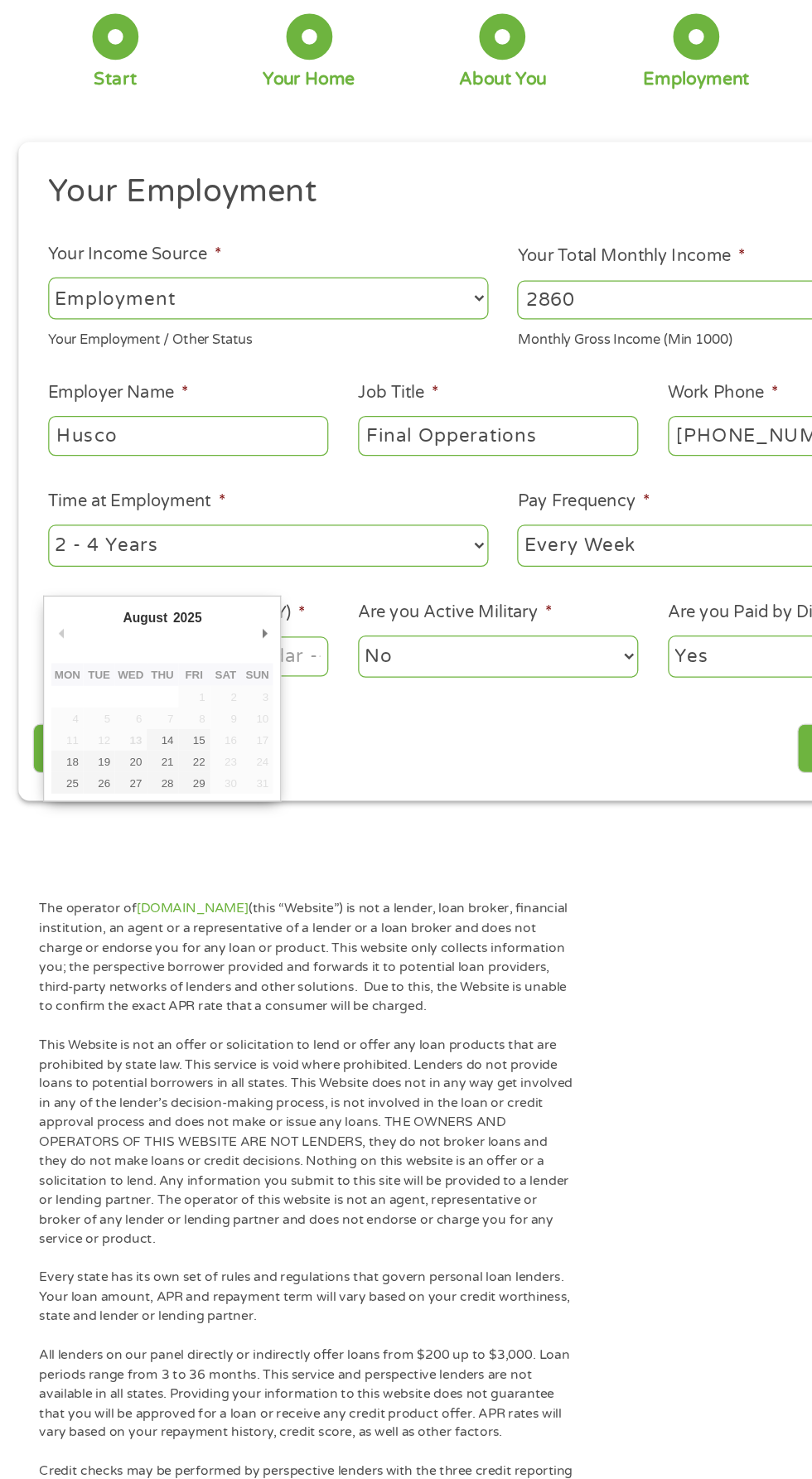
type input "[DATE]"
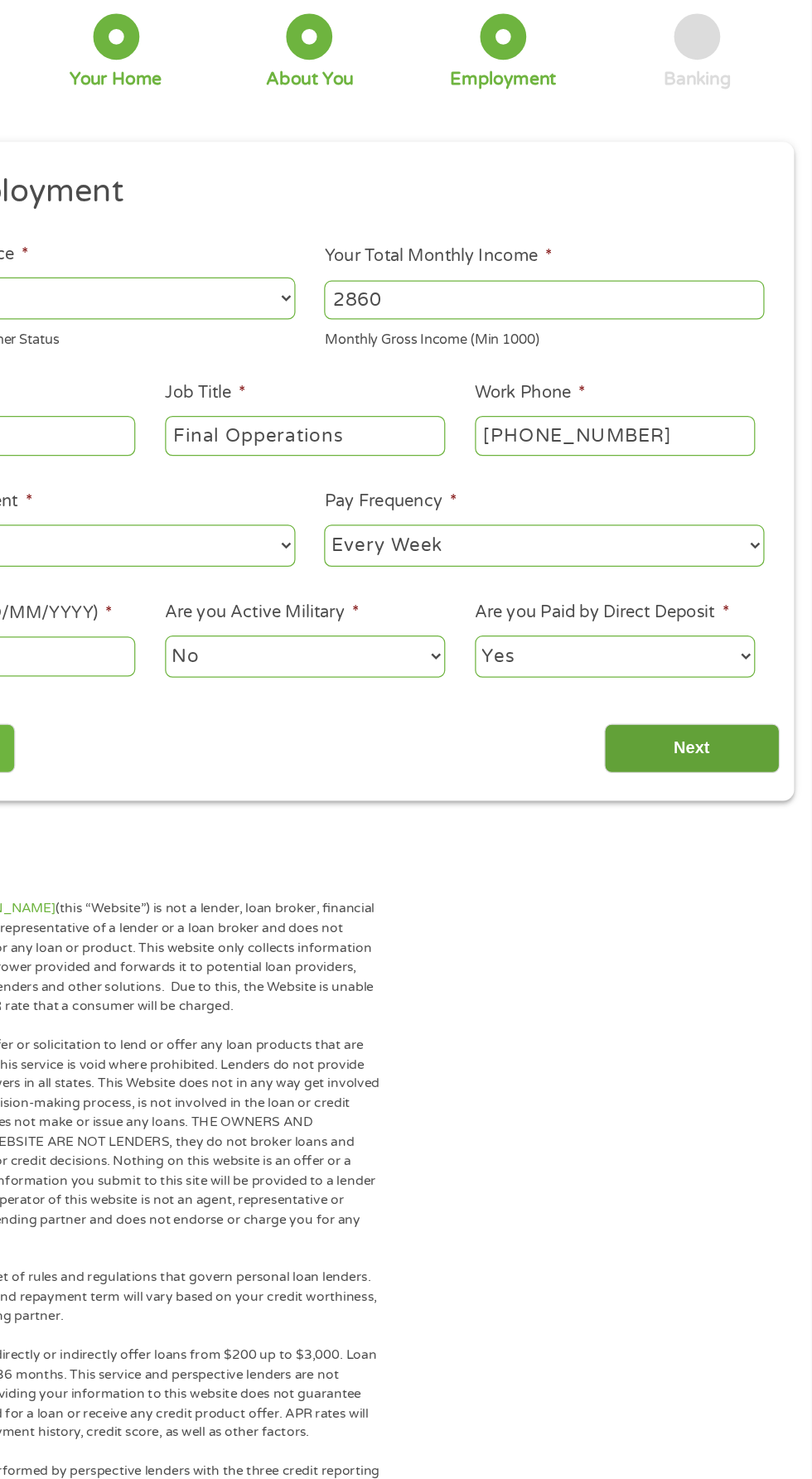
click at [747, 703] on input "Next" at bounding box center [714, 713] width 142 height 41
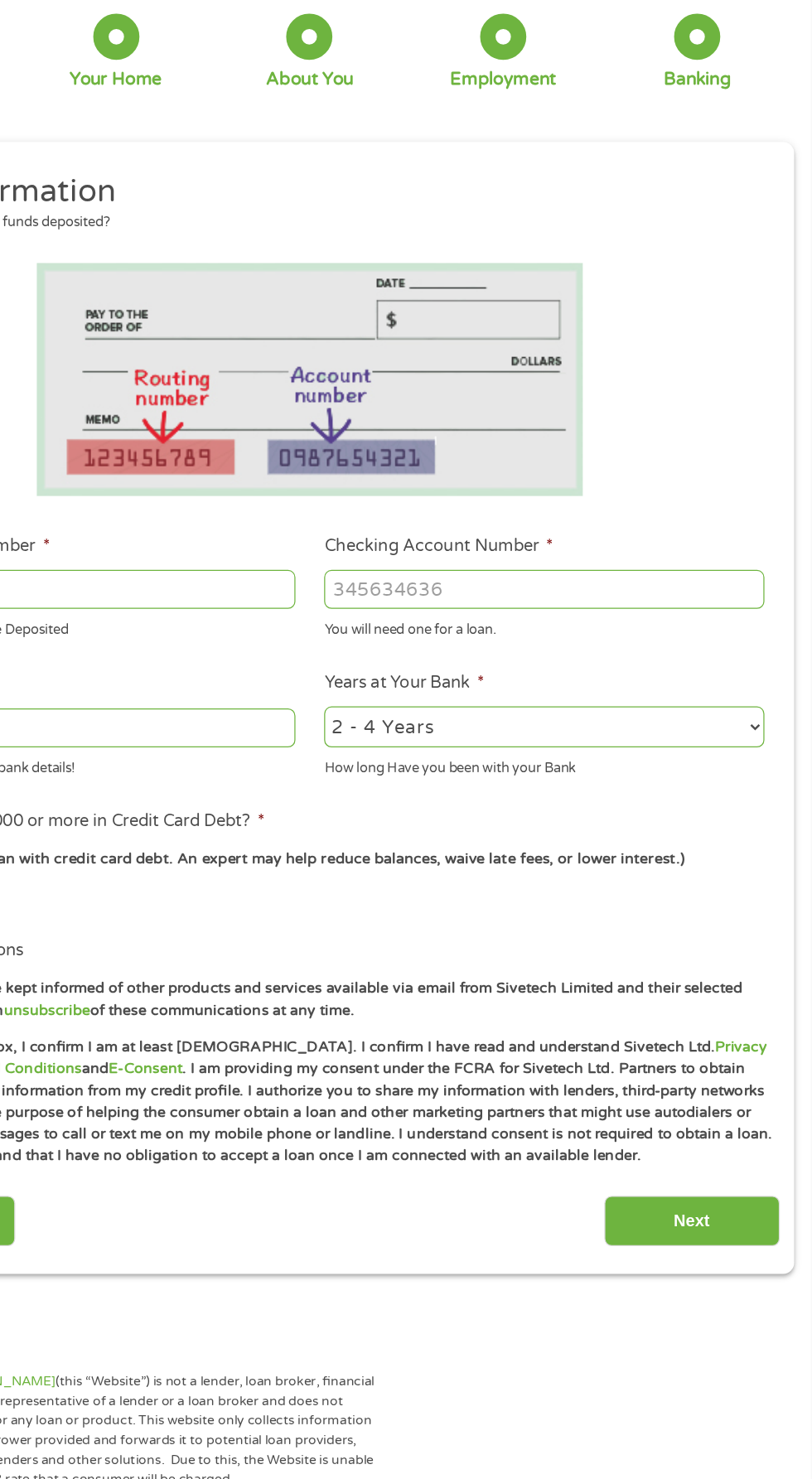
scroll to position [7, 7]
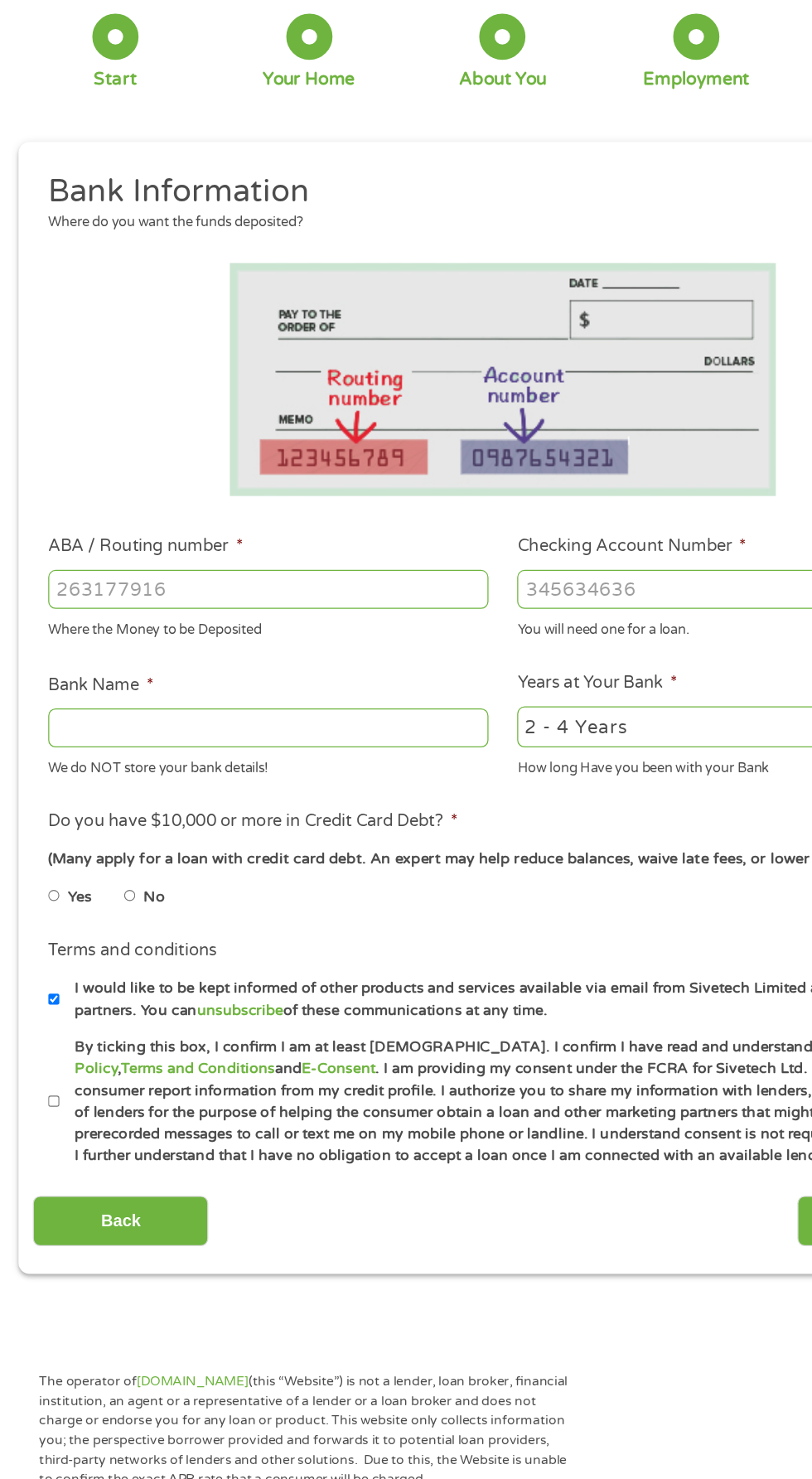
click at [288, 580] on input "ABA / Routing number *" at bounding box center [217, 583] width 355 height 31
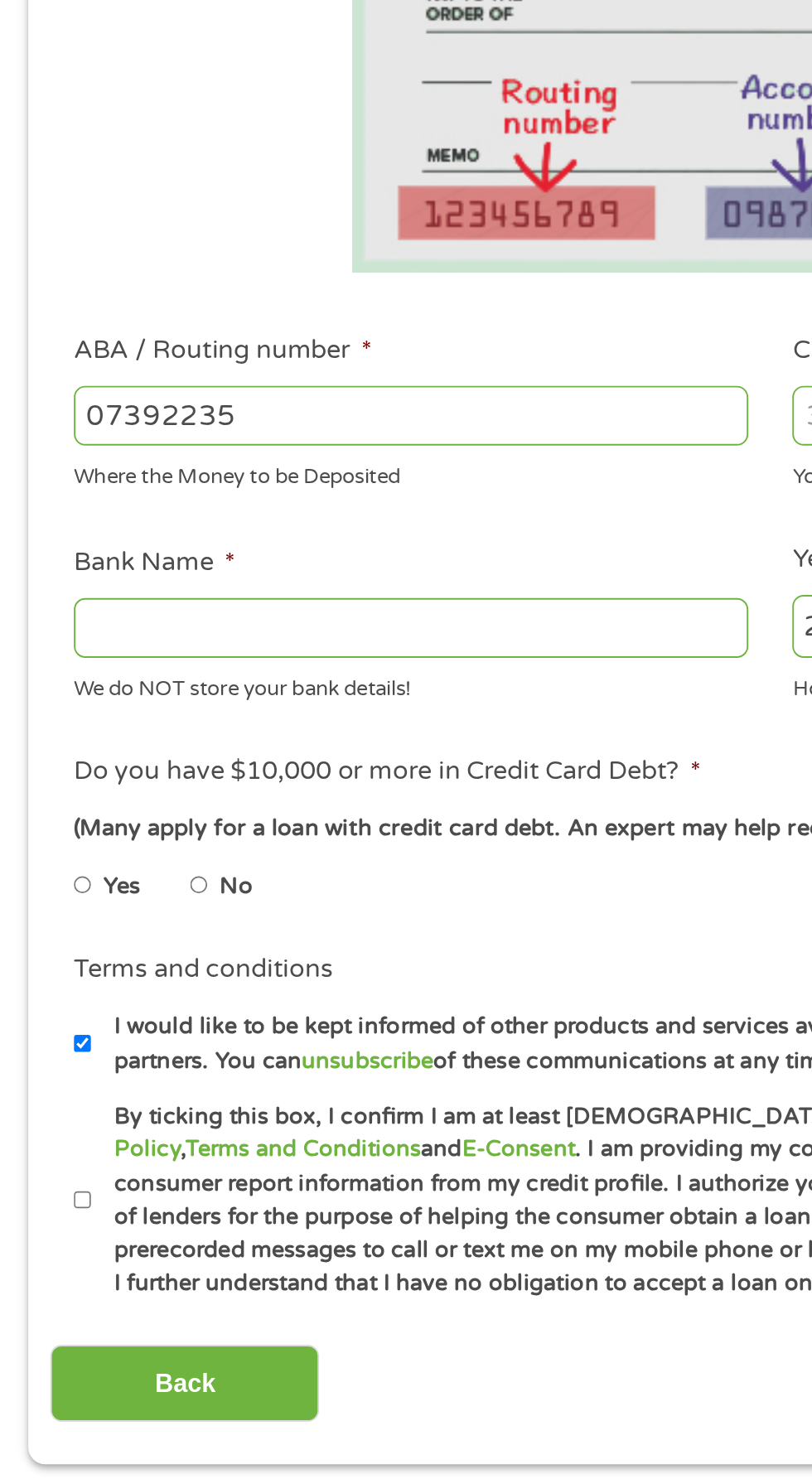
type input "073922351"
type input "MAQUOKETA STATE BANK"
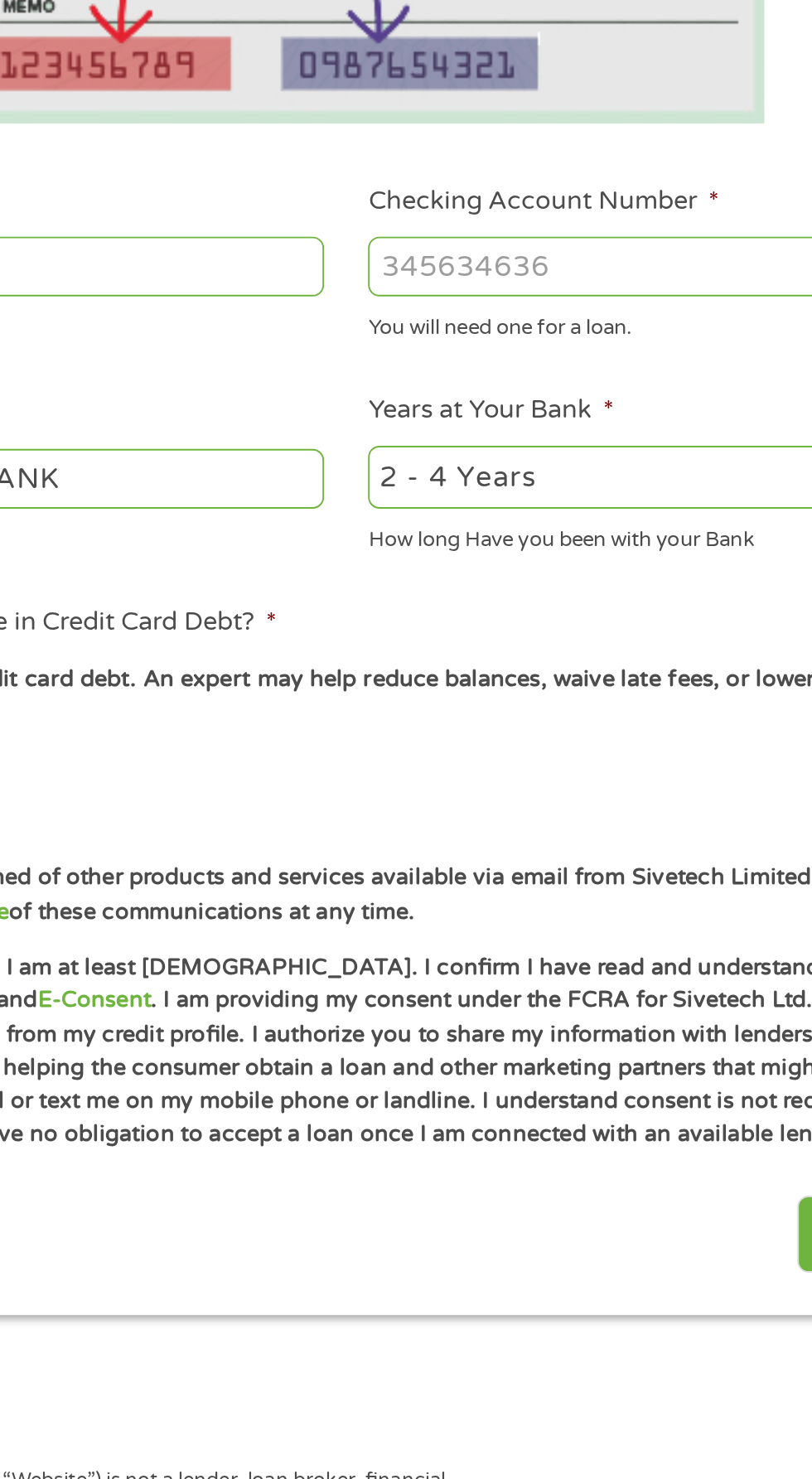
type input "073922351"
click at [557, 588] on input "Checking Account Number *" at bounding box center [595, 583] width 355 height 31
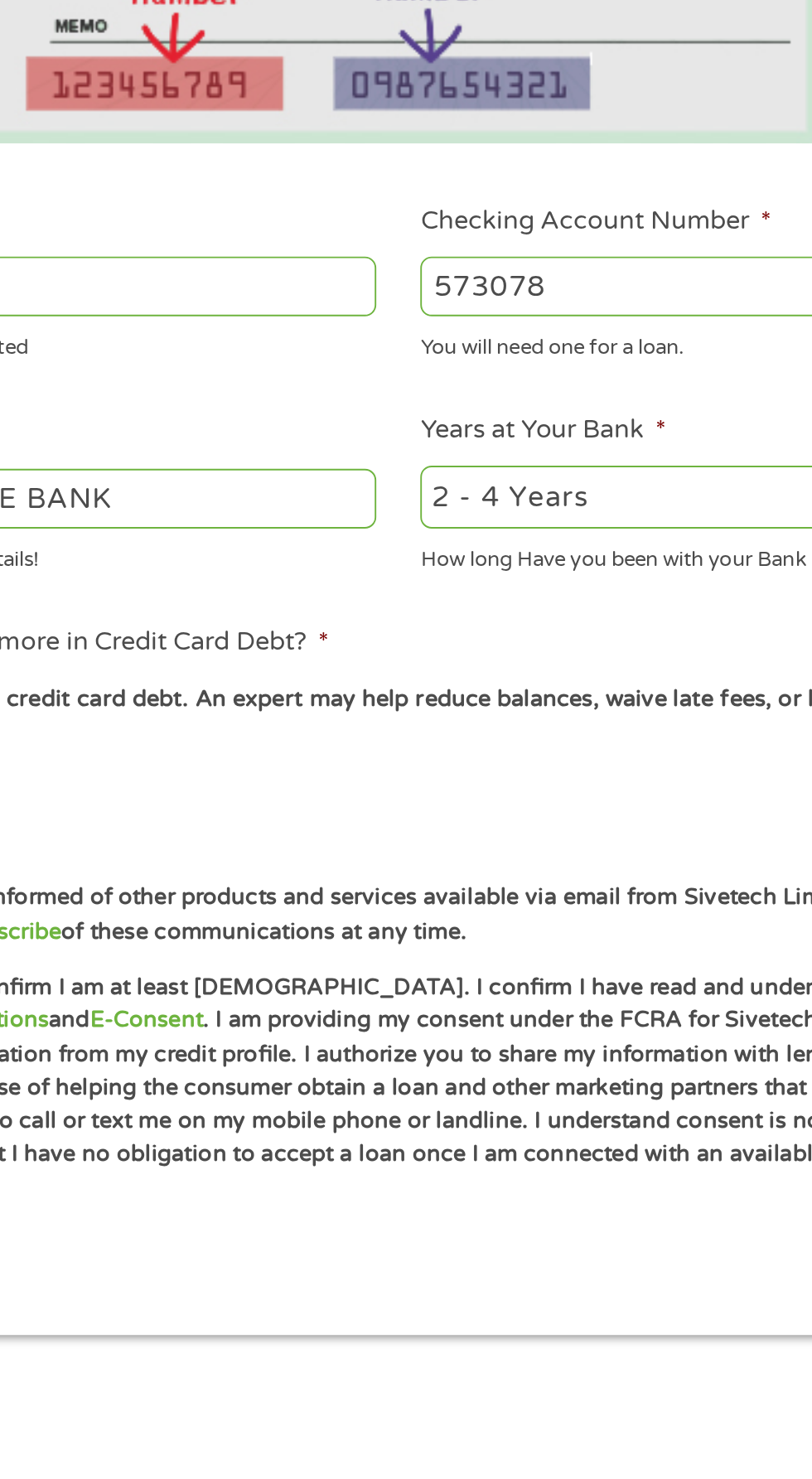
type input "573078"
click at [514, 706] on select "2 - 4 Years 6 - 12 Months 1 - 2 Years Over 4 Years" at bounding box center [595, 696] width 355 height 34
select select "12months"
click at [417, 679] on select "2 - 4 Years 6 - 12 Months 1 - 2 Years Over 4 Years" at bounding box center [595, 696] width 355 height 34
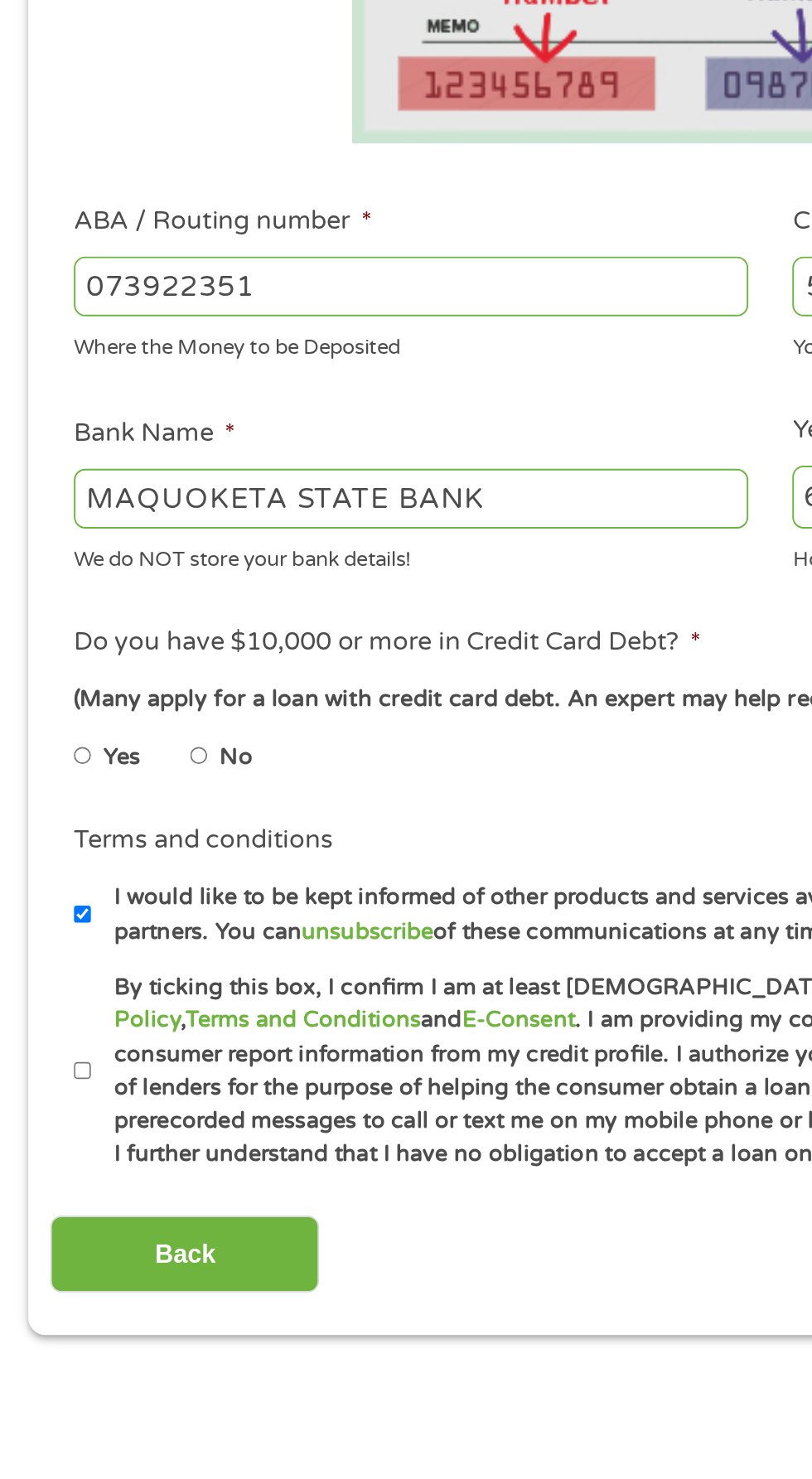
click at [110, 830] on input "No" at bounding box center [105, 831] width 10 height 26
radio input "true"
click at [43, 998] on input "By ticking this box, I confirm I am at least [DEMOGRAPHIC_DATA]. I confirm I ha…" at bounding box center [44, 997] width 10 height 26
checkbox input "true"
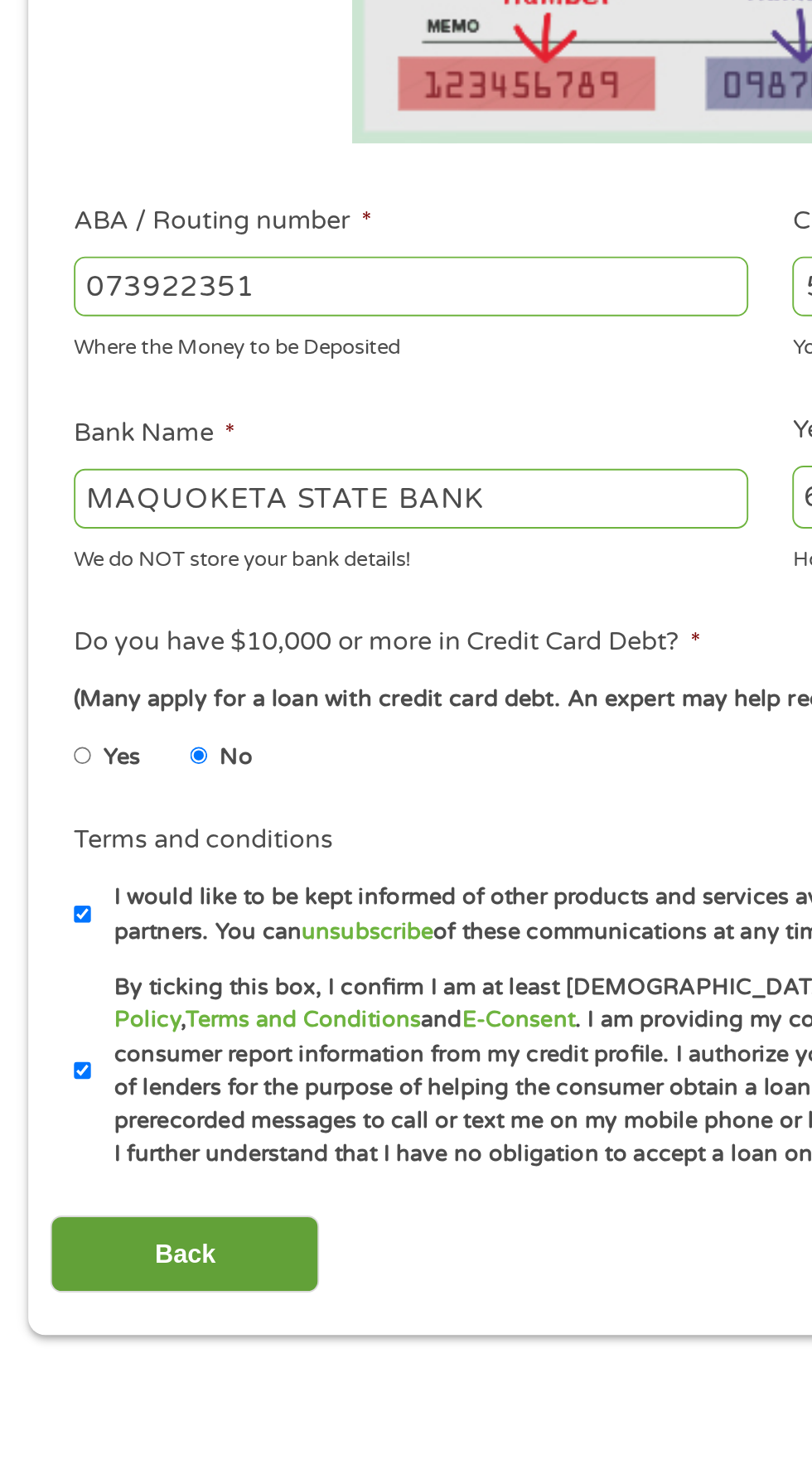
click at [128, 1094] on input "Back" at bounding box center [97, 1095] width 142 height 41
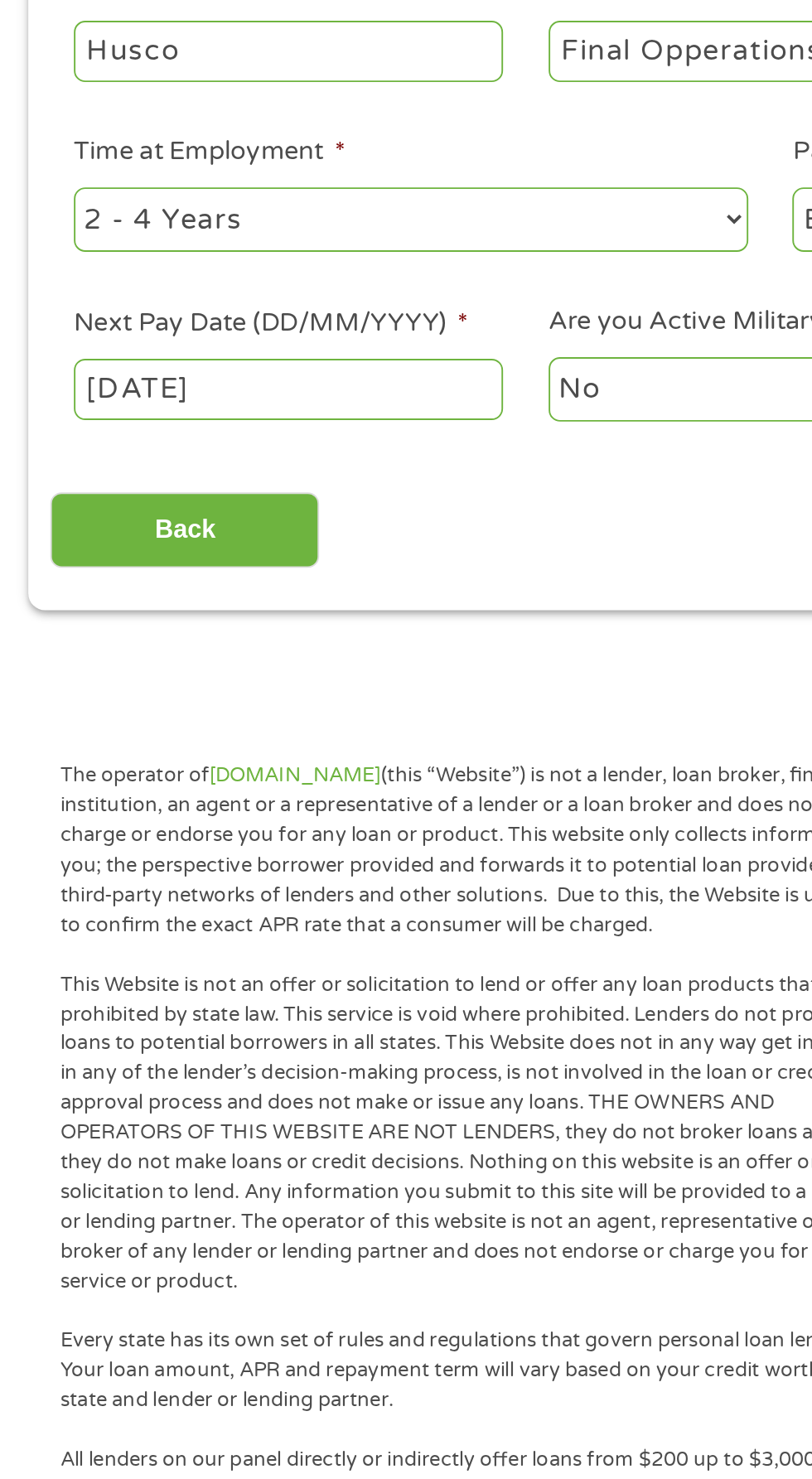
scroll to position [7, 7]
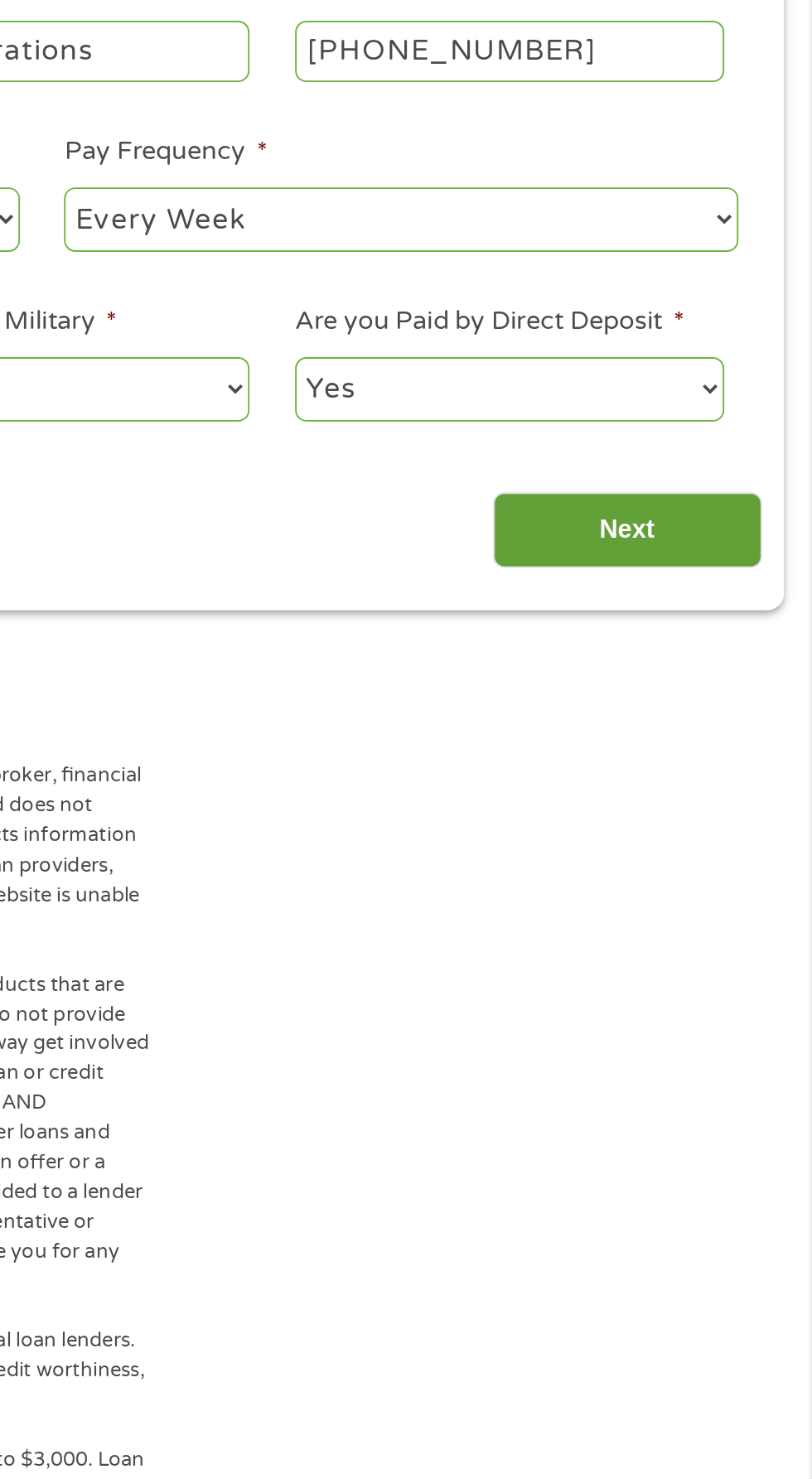
click at [735, 708] on input "Next" at bounding box center [714, 713] width 142 height 41
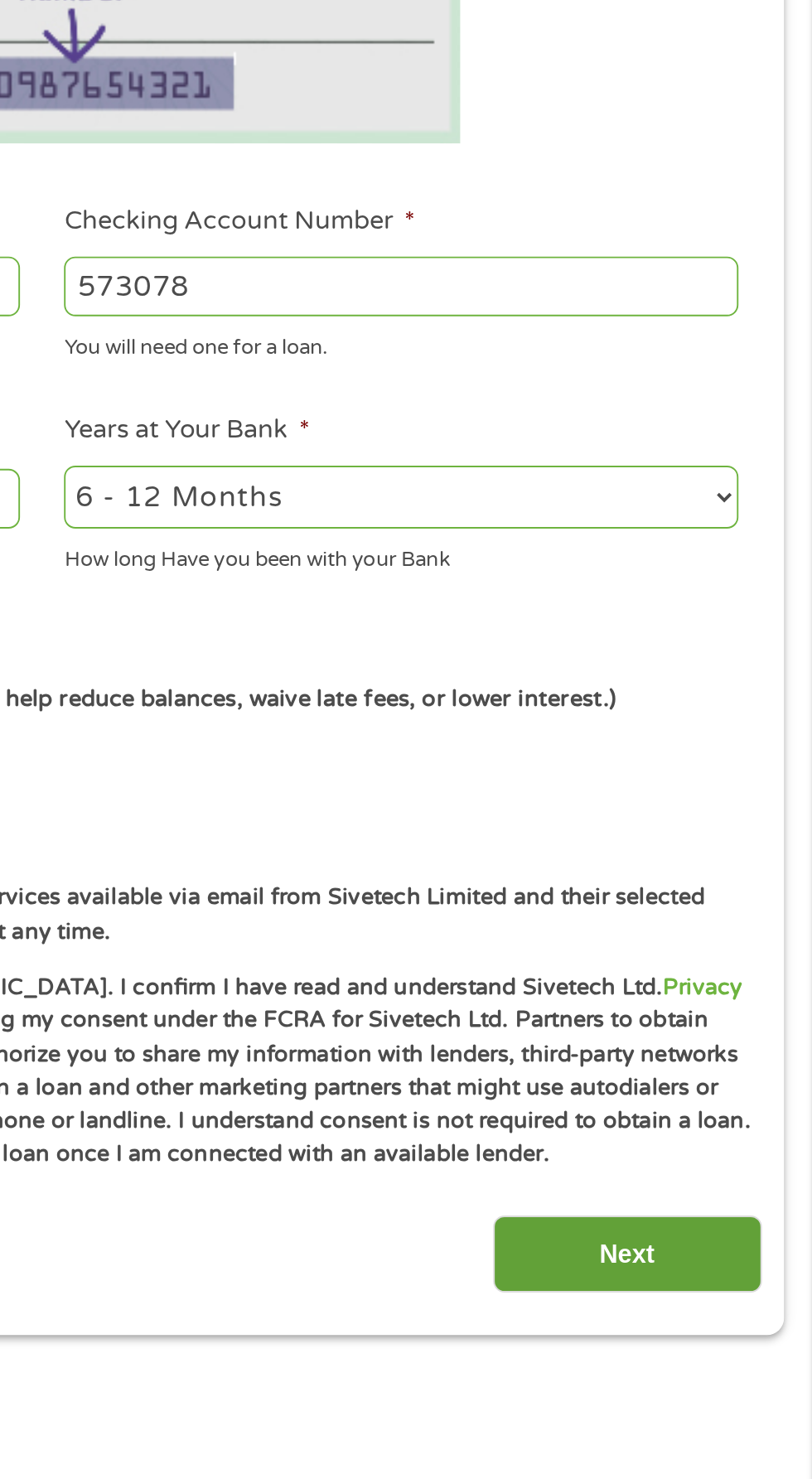
click at [730, 1097] on input "Next" at bounding box center [714, 1095] width 142 height 41
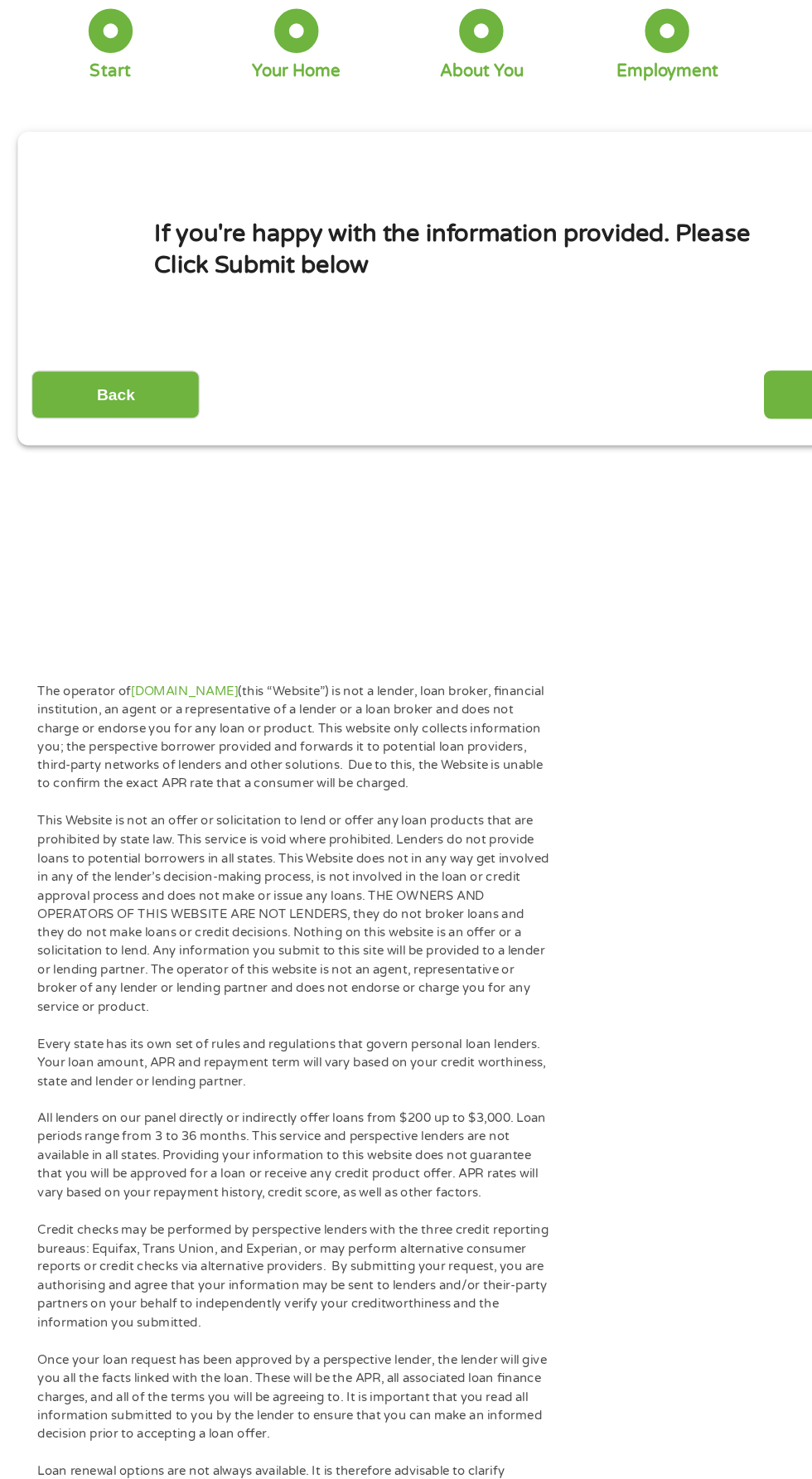
scroll to position [8, 0]
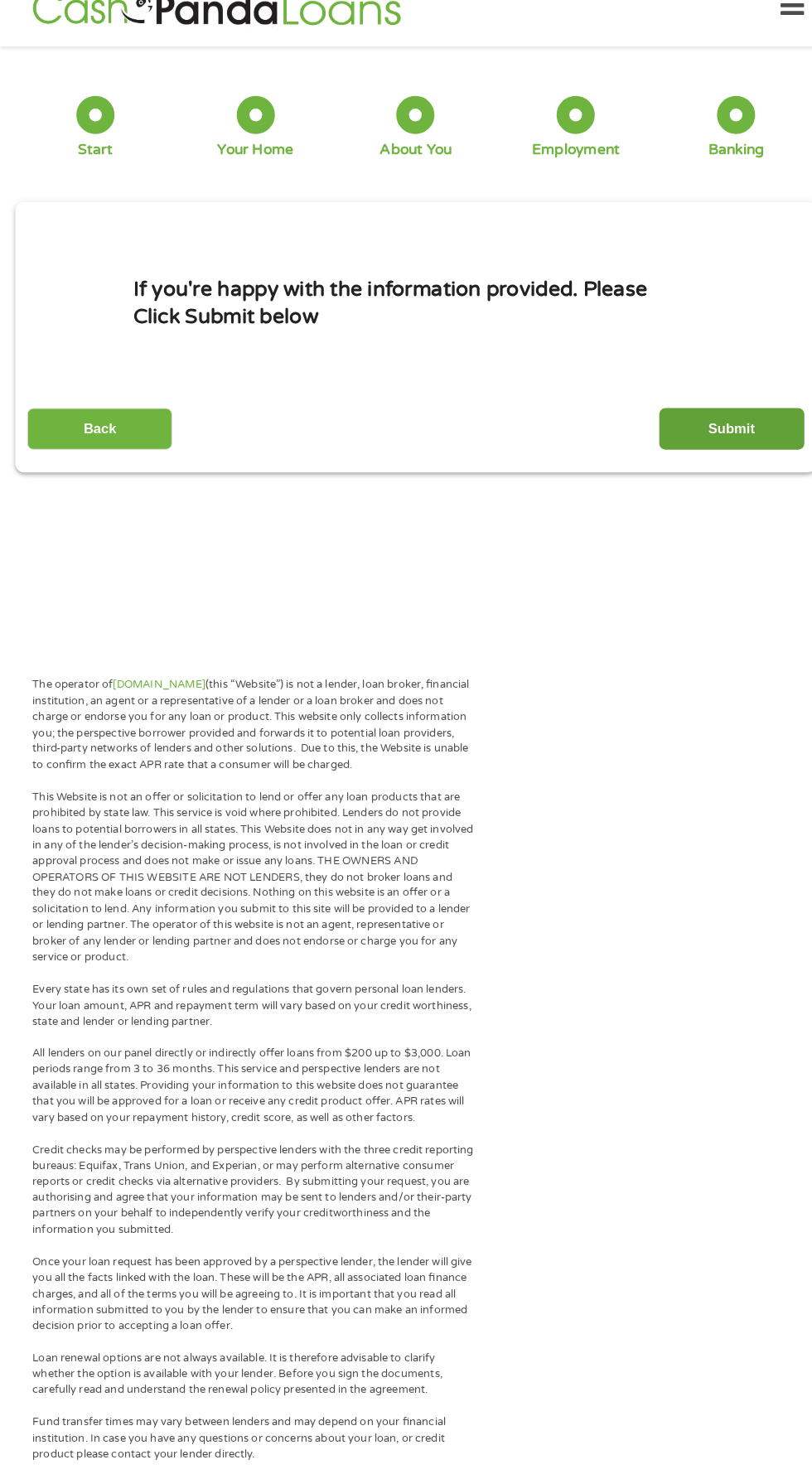
click at [720, 437] on input "Submit" at bounding box center [714, 445] width 142 height 41
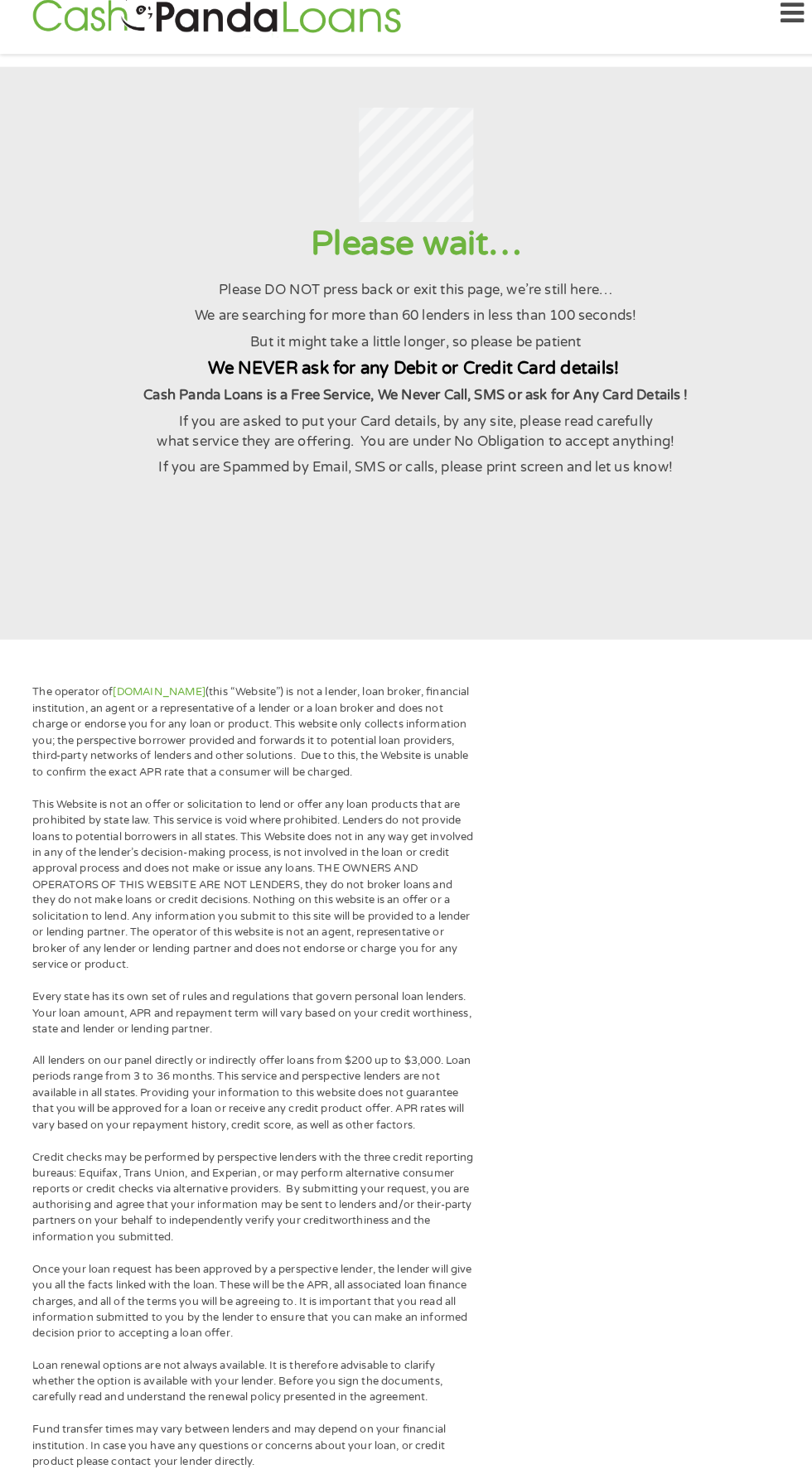
scroll to position [0, 0]
